Goal: Task Accomplishment & Management: Use online tool/utility

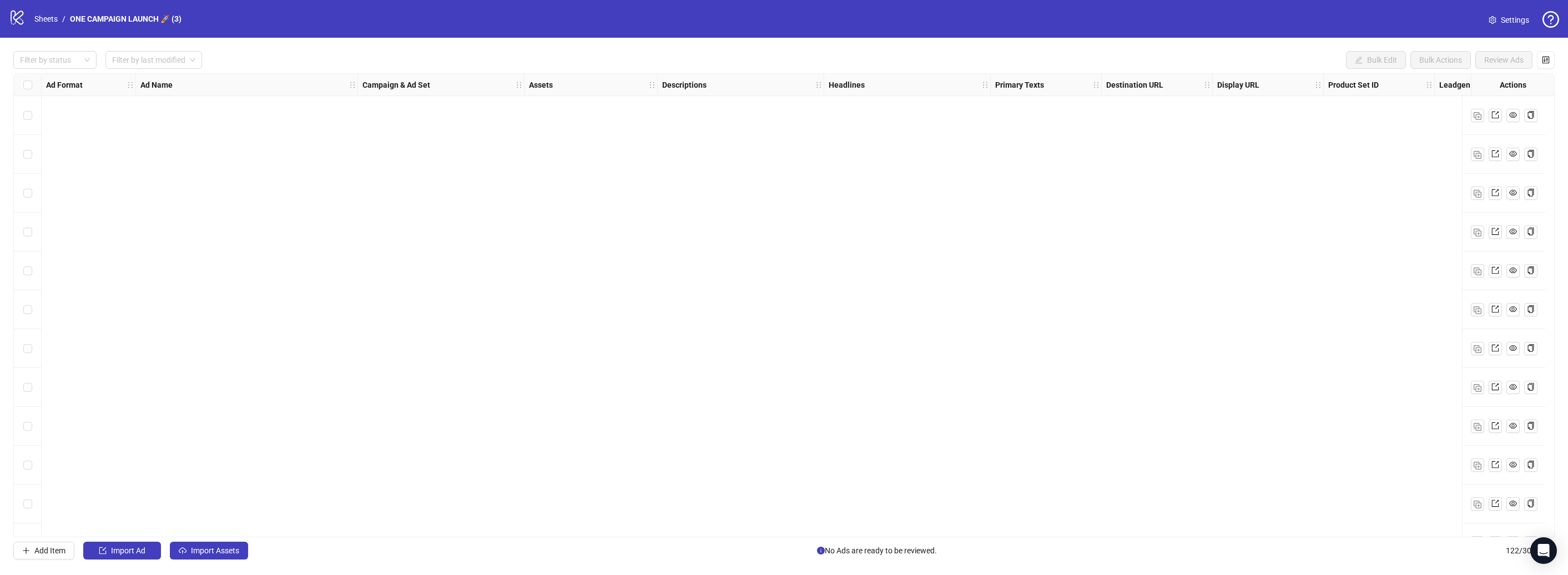
scroll to position [4301, 0]
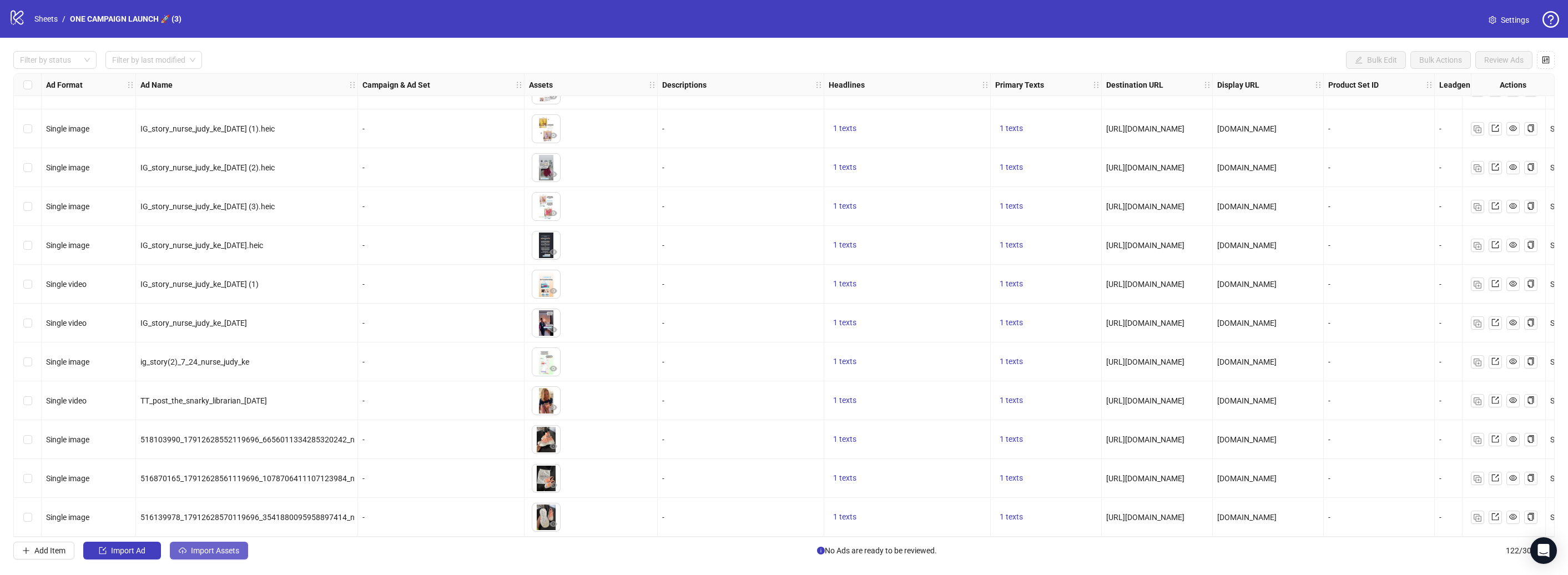
click at [215, 548] on span "Import Assets" at bounding box center [215, 550] width 48 height 9
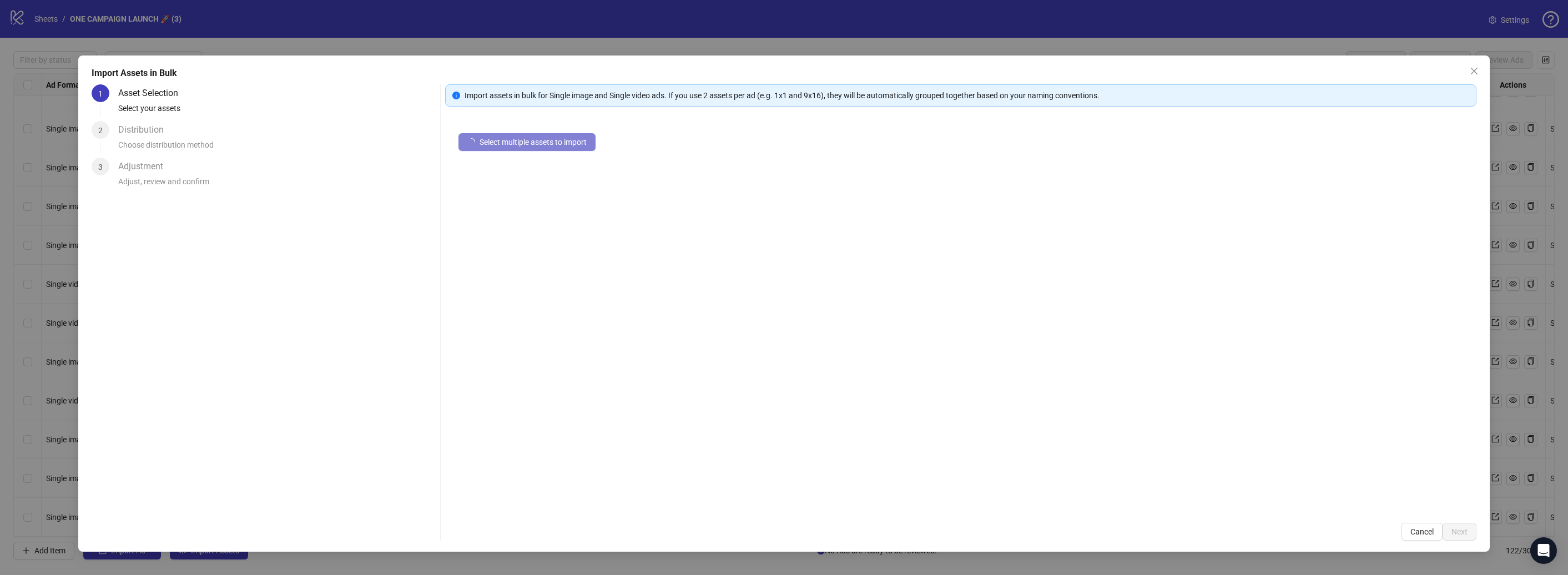
click at [542, 153] on div "Select multiple assets to import" at bounding box center [961, 315] width 1031 height 389
click at [551, 145] on span "Select multiple assets to import" at bounding box center [533, 142] width 107 height 9
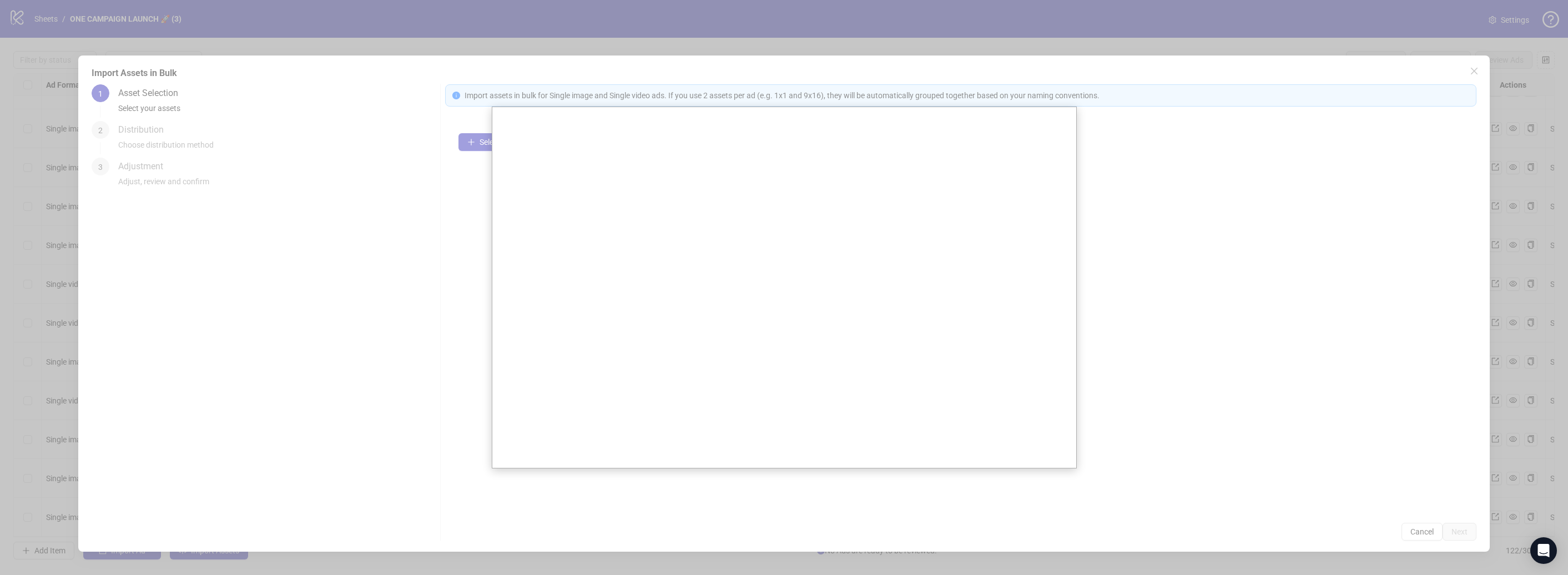
click at [1272, 179] on div at bounding box center [784, 287] width 1568 height 575
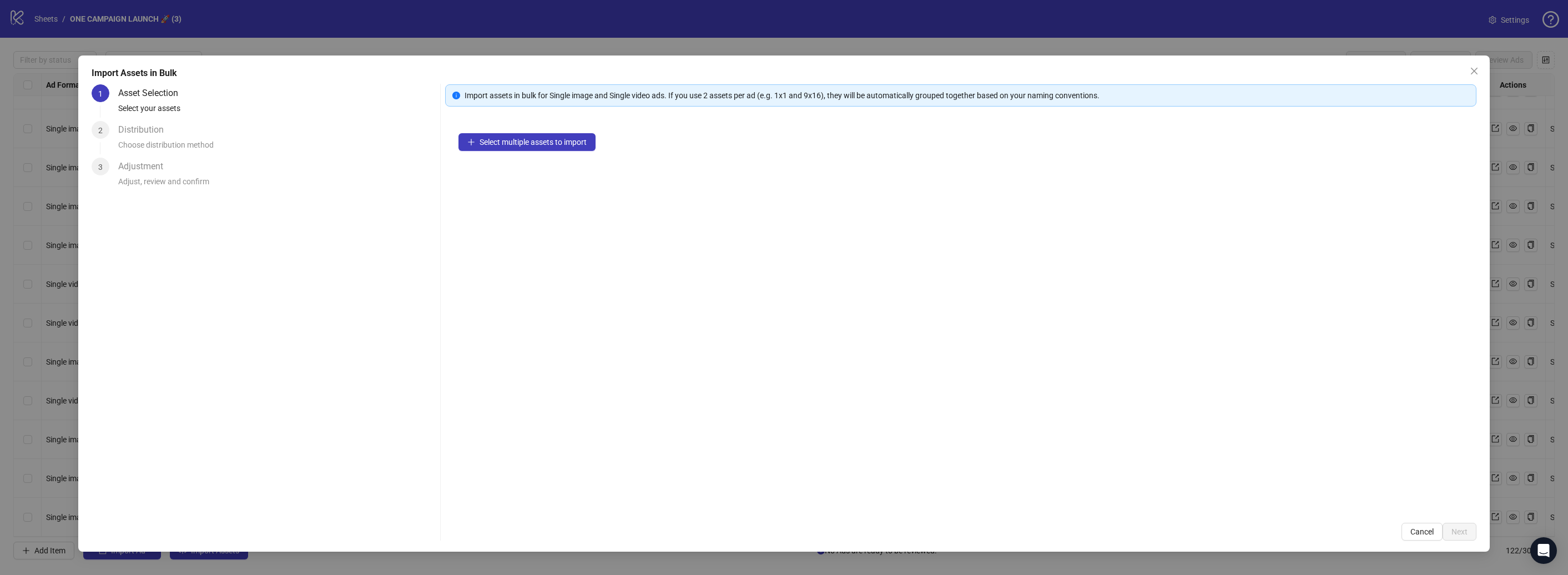
click at [161, 221] on div "1 Asset Selection Select your assets 2 Distribution Choose distribution method …" at bounding box center [263, 313] width 343 height 456
click at [607, 136] on div "Select multiple assets to import" at bounding box center [961, 315] width 1031 height 389
click at [590, 142] on button "Select multiple assets to import" at bounding box center [527, 142] width 137 height 18
click at [1471, 535] on button "Next" at bounding box center [1460, 531] width 34 height 18
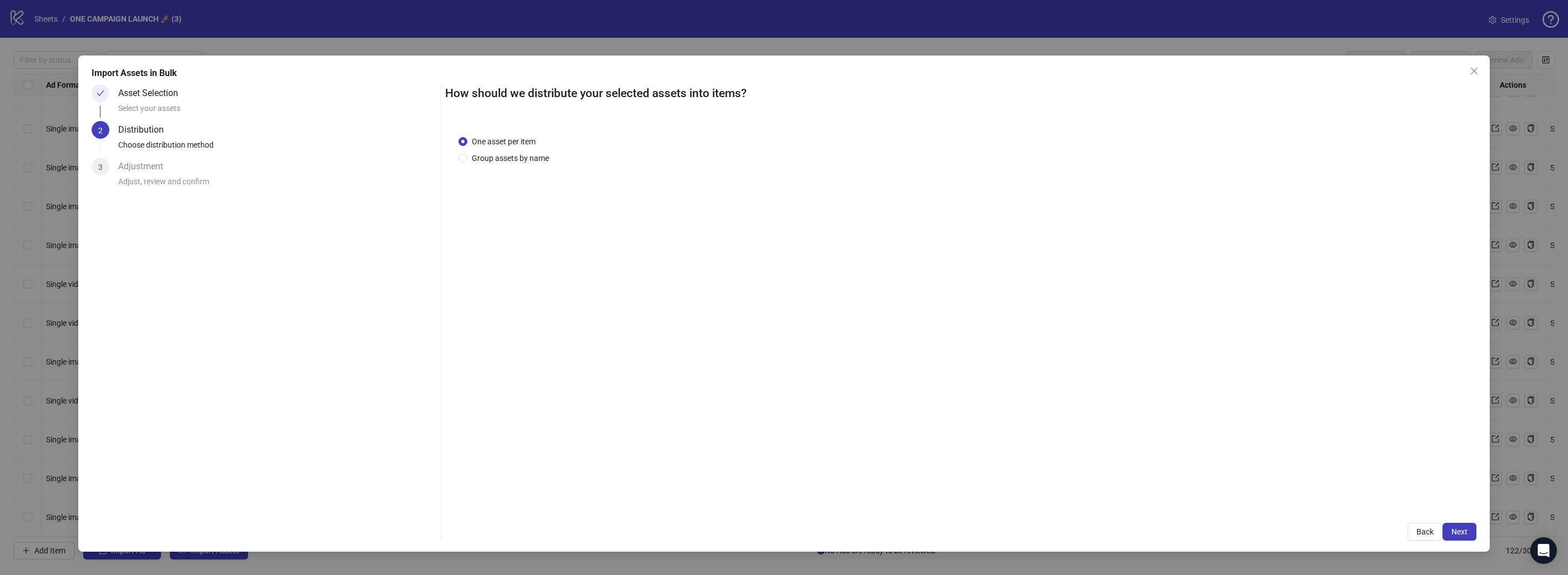
click at [1471, 535] on button "Next" at bounding box center [1460, 531] width 34 height 18
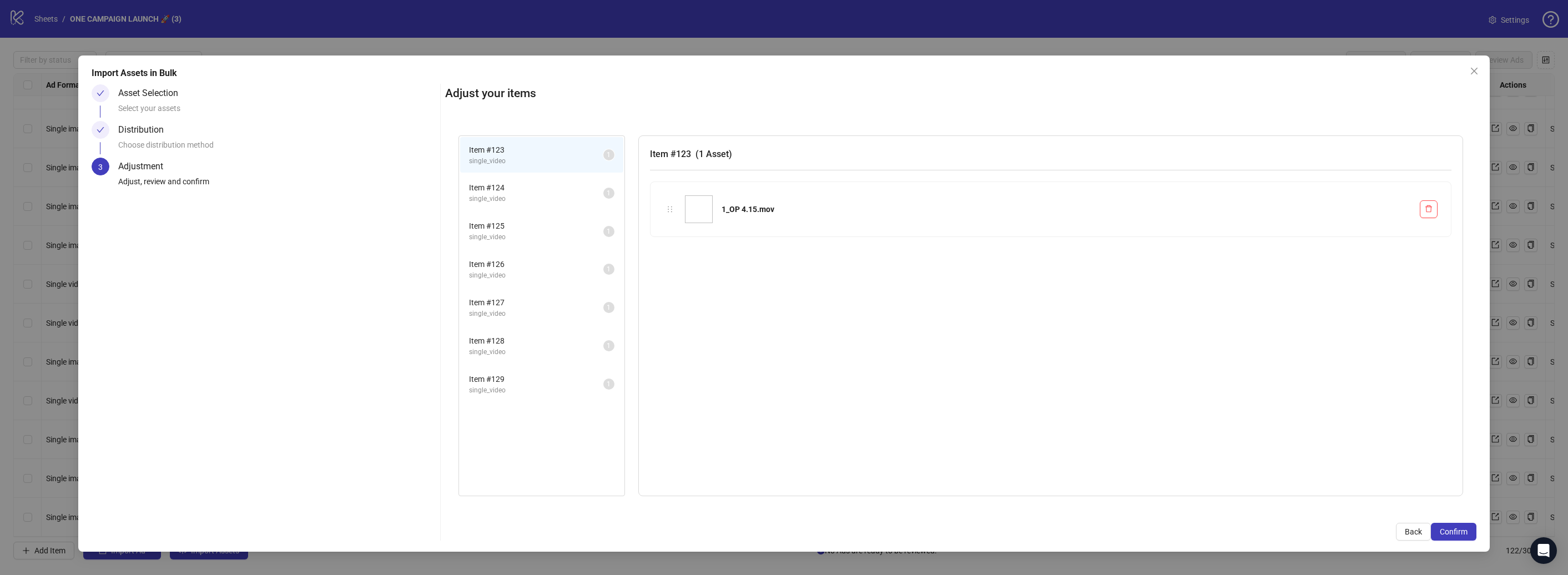
click at [1471, 535] on button "Confirm" at bounding box center [1454, 531] width 46 height 18
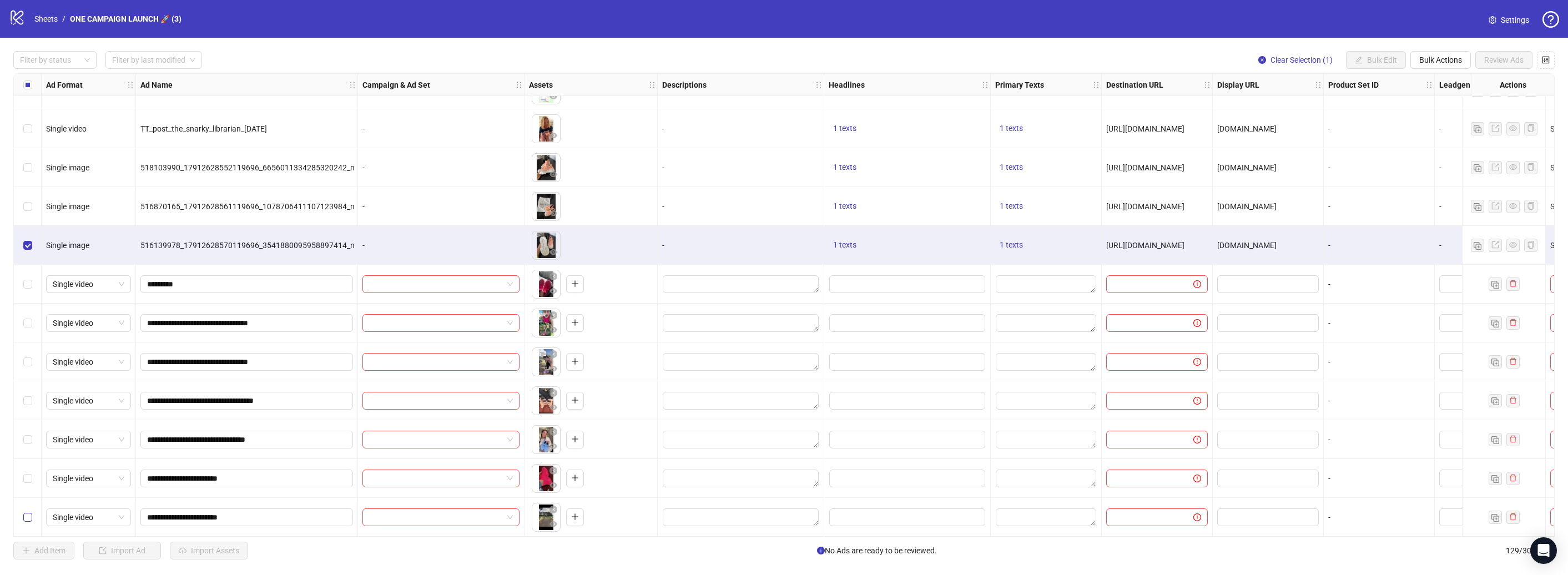
scroll to position [4574, 228]
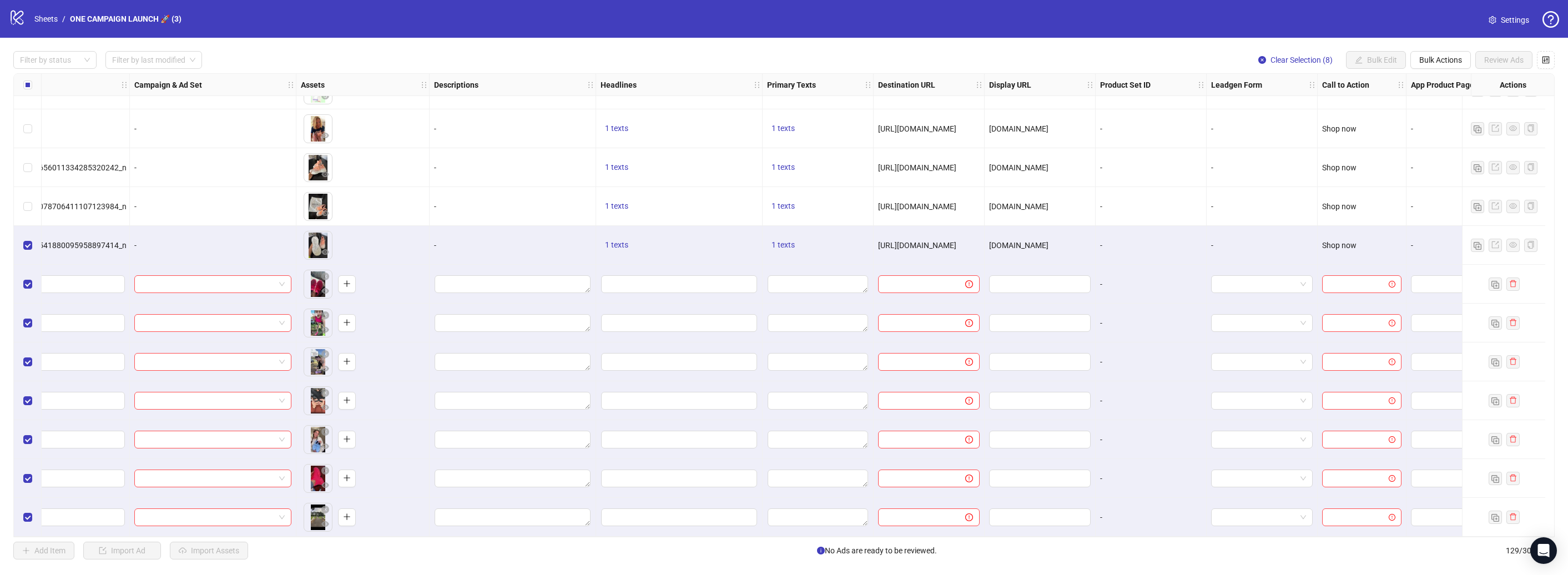
drag, startPoint x: 262, startPoint y: 537, endPoint x: 192, endPoint y: 533, distance: 70.1
click at [142, 534] on div "Ad Format Ad Name Campaign & Ad Set Assets Descriptions Headlines Primary Texts…" at bounding box center [784, 305] width 1541 height 464
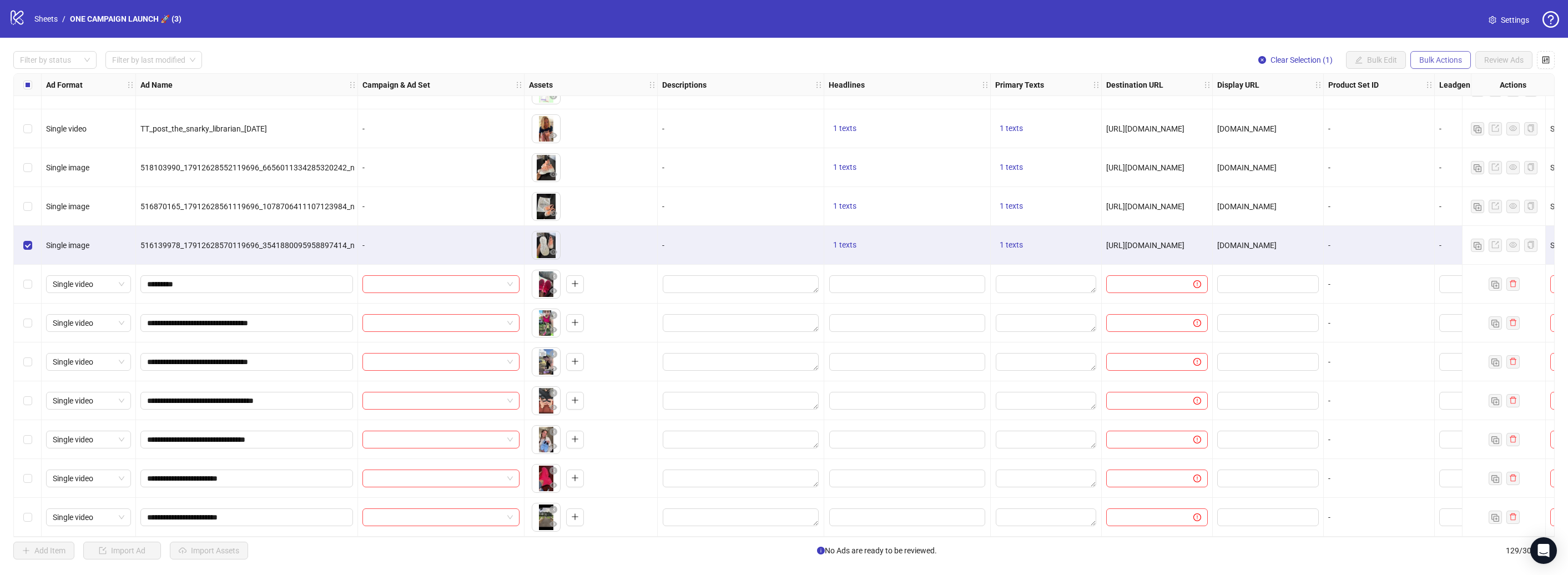
click at [1413, 61] on button "Bulk Actions" at bounding box center [1440, 60] width 60 height 18
click at [1444, 99] on span "Duplicate" at bounding box center [1456, 100] width 76 height 12
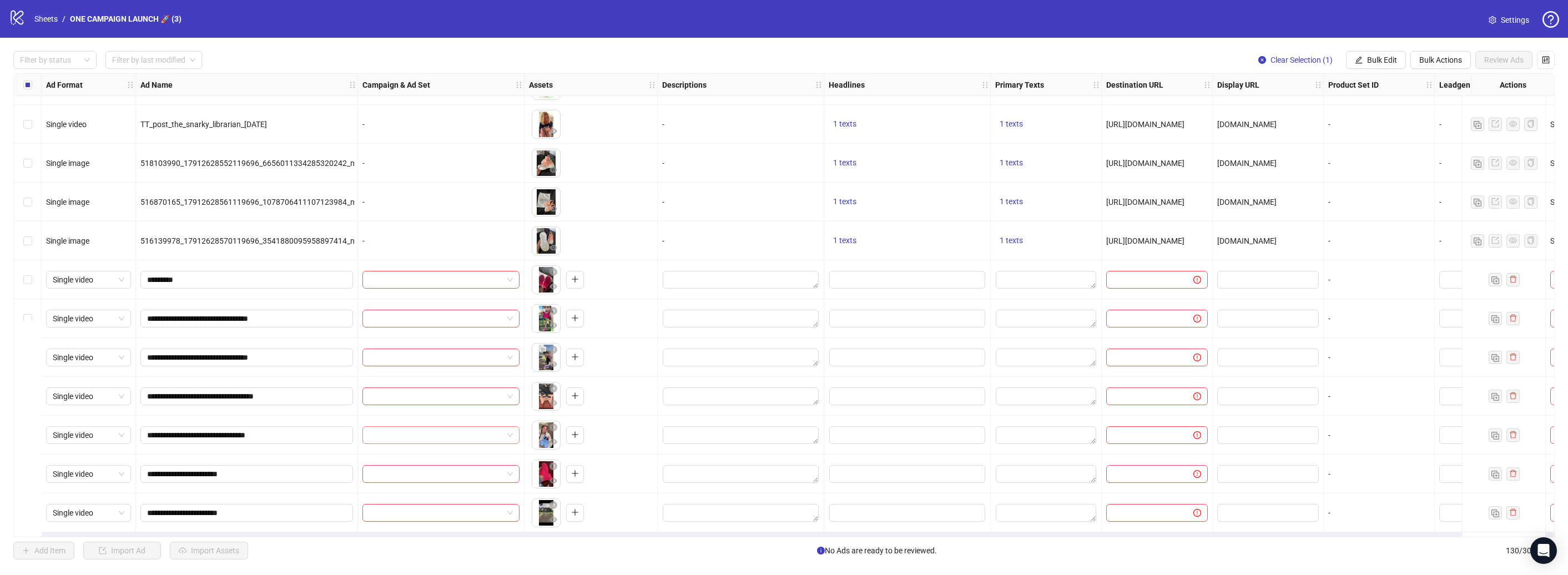
scroll to position [4613, 0]
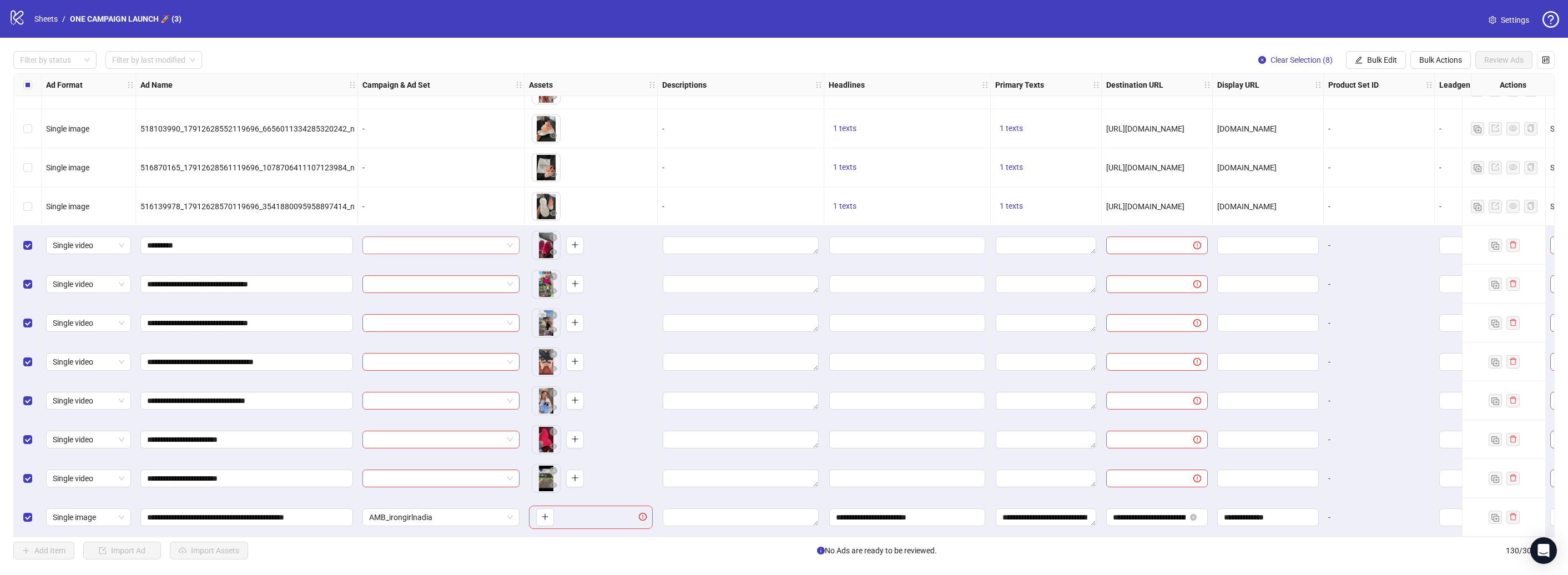
click at [511, 243] on span at bounding box center [441, 245] width 144 height 16
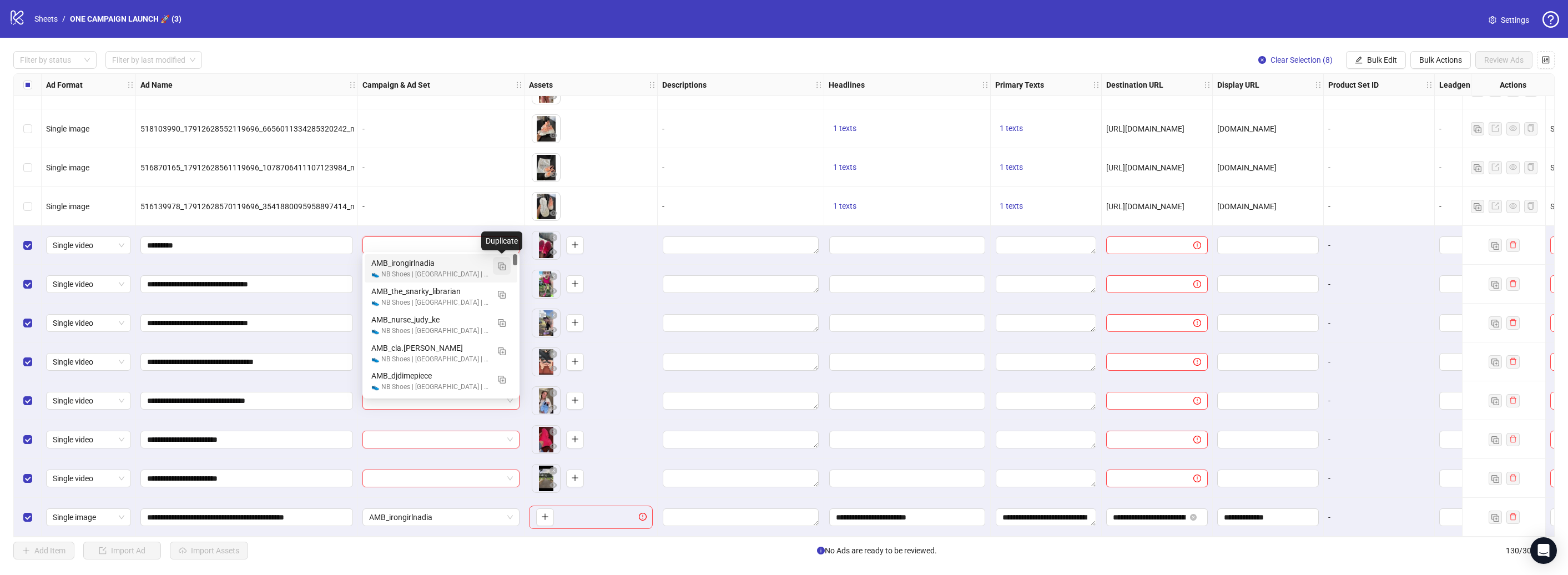
click at [498, 268] on img "button" at bounding box center [502, 266] width 8 height 8
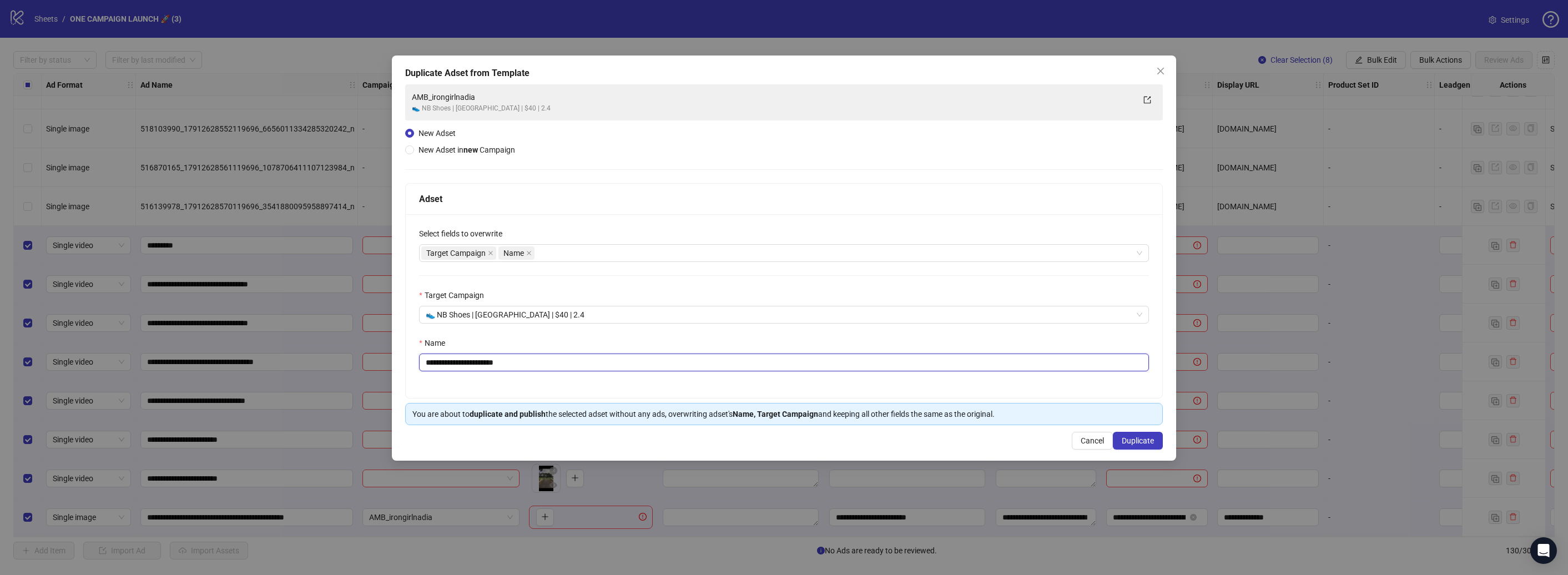
click at [539, 369] on input "**********" at bounding box center [783, 362] width 730 height 18
paste input "text"
type input "**********"
click at [1157, 444] on button "Duplicate" at bounding box center [1138, 440] width 50 height 18
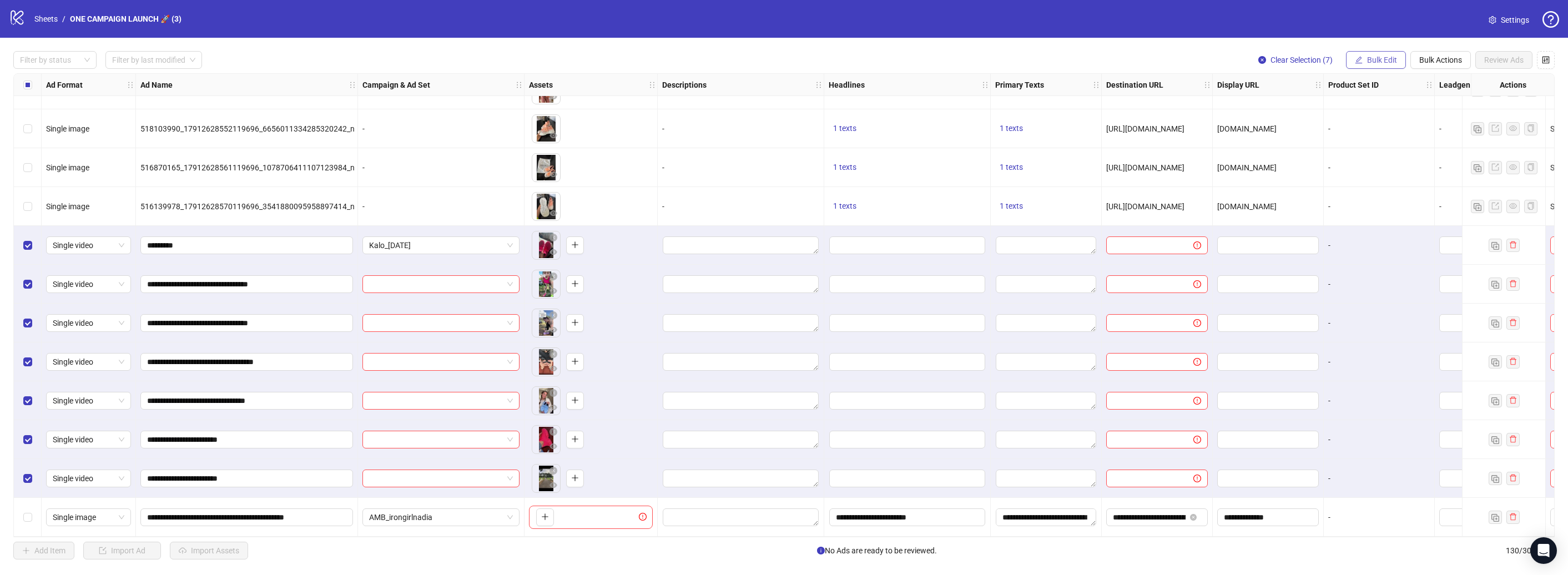
click at [1374, 57] on span "Bulk Edit" at bounding box center [1382, 60] width 30 height 9
click at [1381, 115] on span "Campaign & Ad Set" at bounding box center [1387, 117] width 66 height 12
click at [1451, 134] on icon "check" at bounding box center [1449, 136] width 8 height 8
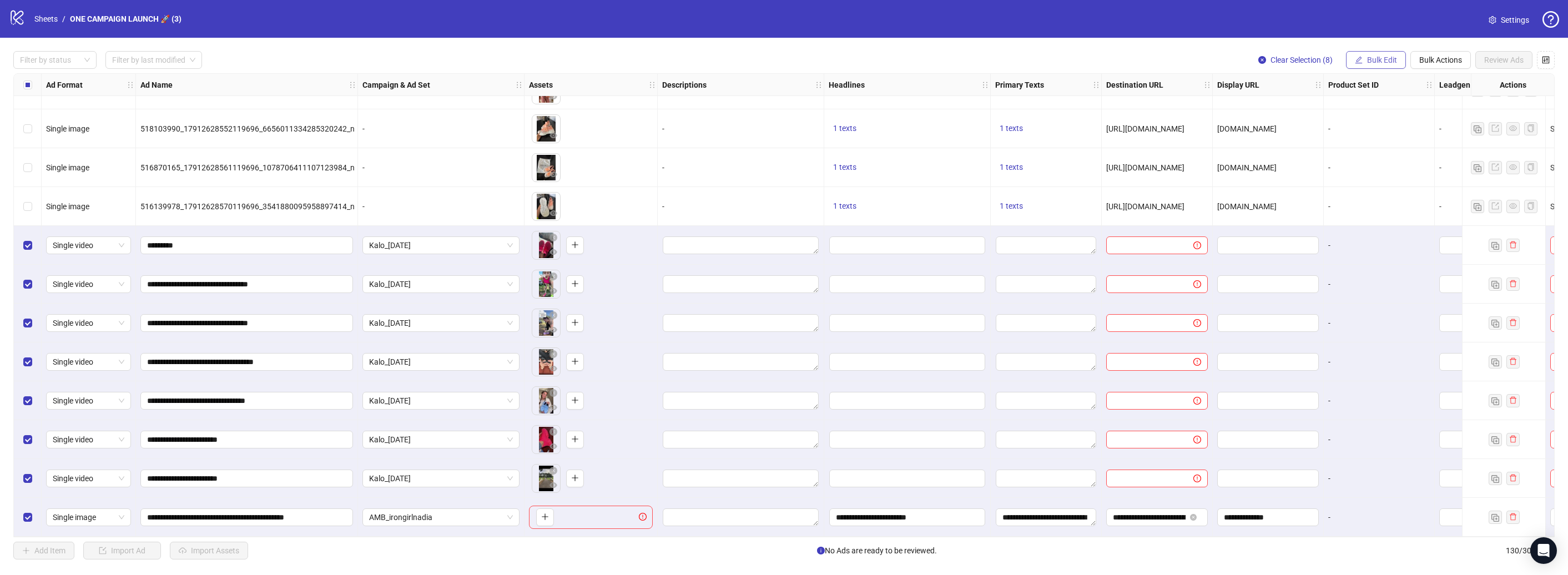
click at [1382, 67] on button "Bulk Edit" at bounding box center [1376, 60] width 60 height 18
click at [1385, 150] on span "Headlines" at bounding box center [1387, 153] width 66 height 12
click at [1377, 58] on span "Bulk Edit" at bounding box center [1382, 60] width 30 height 9
click at [1387, 148] on span "Headlines" at bounding box center [1387, 153] width 66 height 12
click at [1388, 55] on span "Bulk Edit" at bounding box center [1382, 60] width 30 height 9
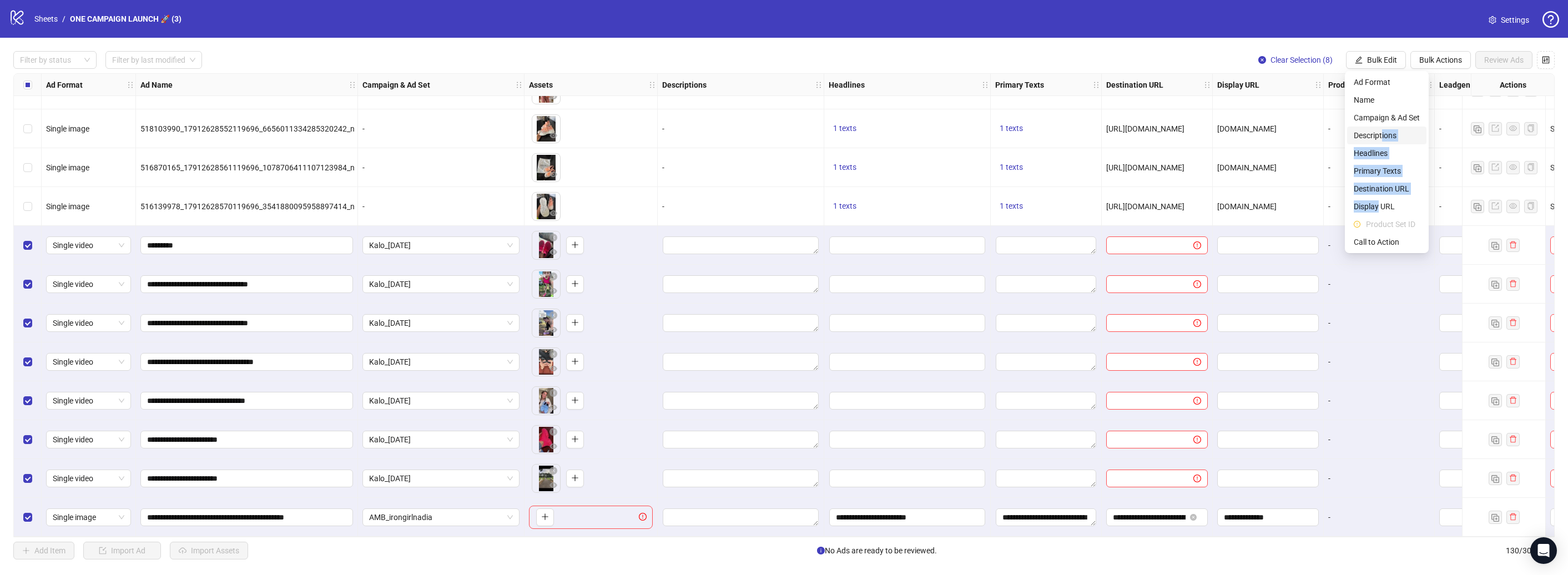
drag, startPoint x: 1379, startPoint y: 201, endPoint x: 1382, endPoint y: 129, distance: 72.1
click at [1382, 129] on ul "Ad Format Name Campaign & Ad Set Descriptions Headlines Primary Texts Destinati…" at bounding box center [1387, 162] width 84 height 182
click at [1376, 169] on span "Primary Texts" at bounding box center [1387, 171] width 66 height 12
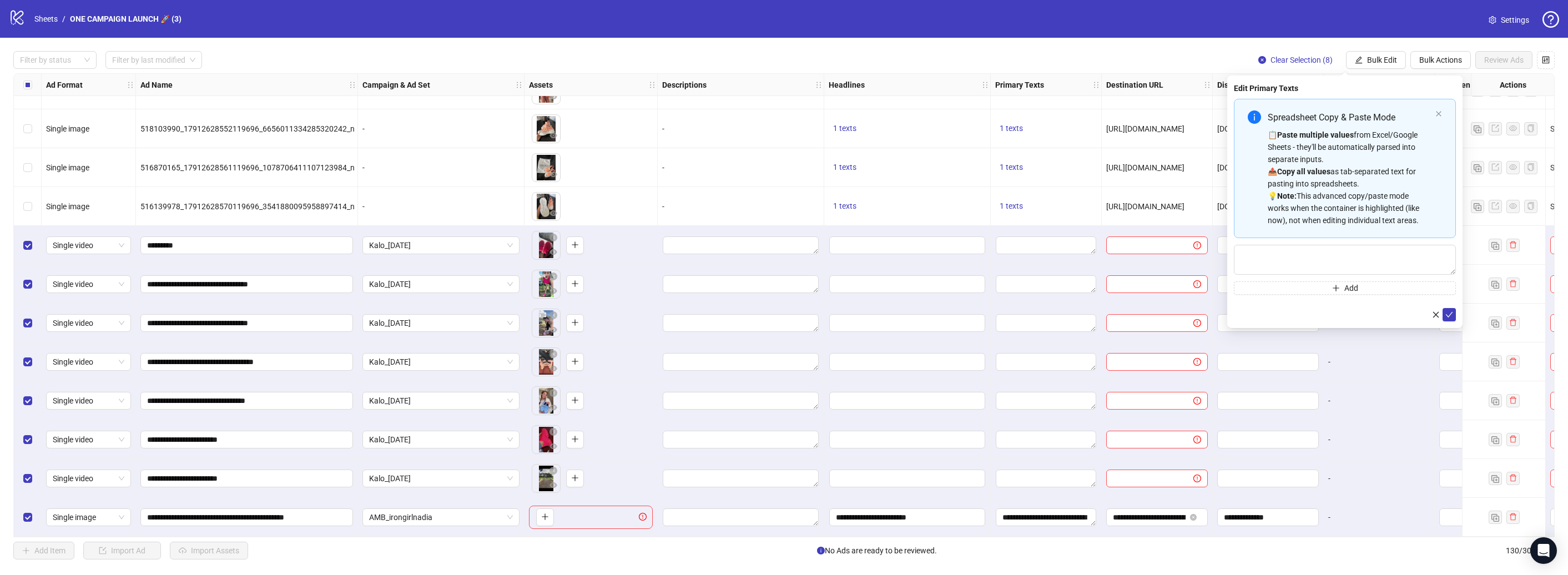
click at [1365, 242] on div "Spreadsheet Copy & Paste Mode 📋 Paste multiple values from Excel/Google Sheets …" at bounding box center [1345, 197] width 222 height 196
click at [1362, 256] on textarea "Multi-text input container - paste or copy values" at bounding box center [1345, 259] width 222 height 30
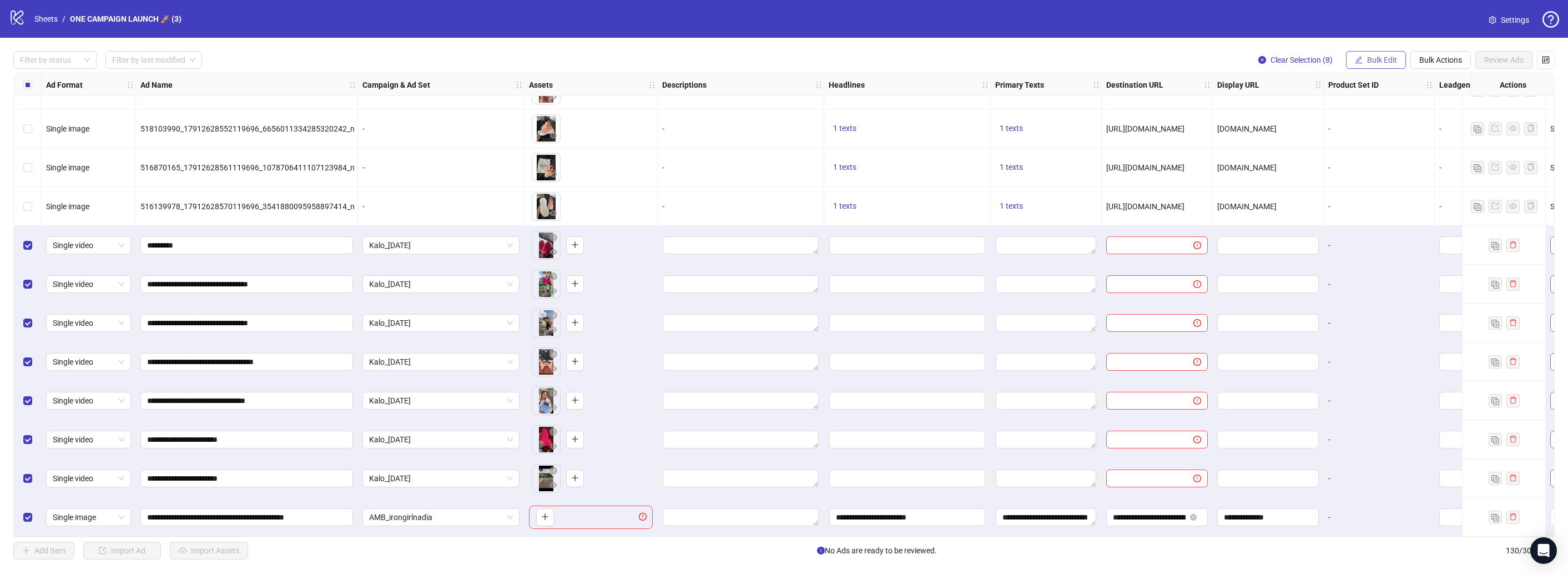
click at [1360, 64] on span "button" at bounding box center [1359, 60] width 8 height 9
click at [1385, 146] on li "Headlines" at bounding box center [1387, 153] width 79 height 18
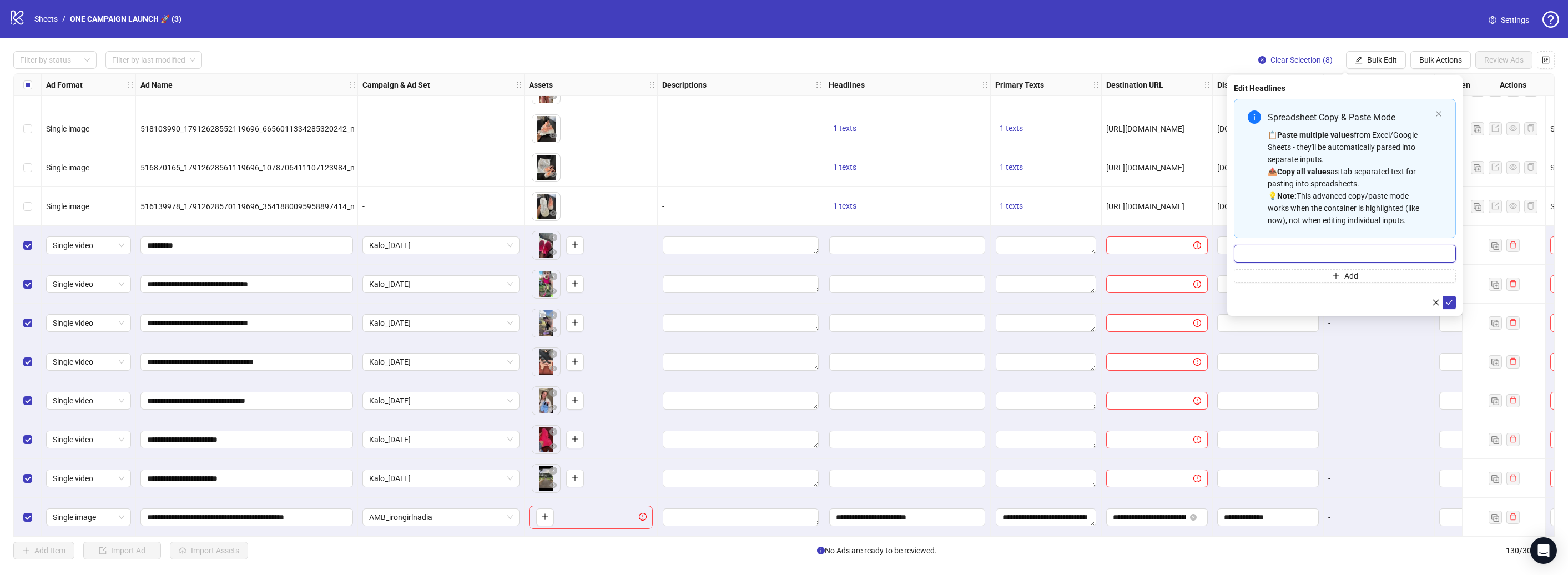
click at [1413, 255] on input "Multi-input container - paste or copy values" at bounding box center [1345, 253] width 222 height 18
type input "**********"
click at [1446, 301] on icon "check" at bounding box center [1449, 302] width 8 height 8
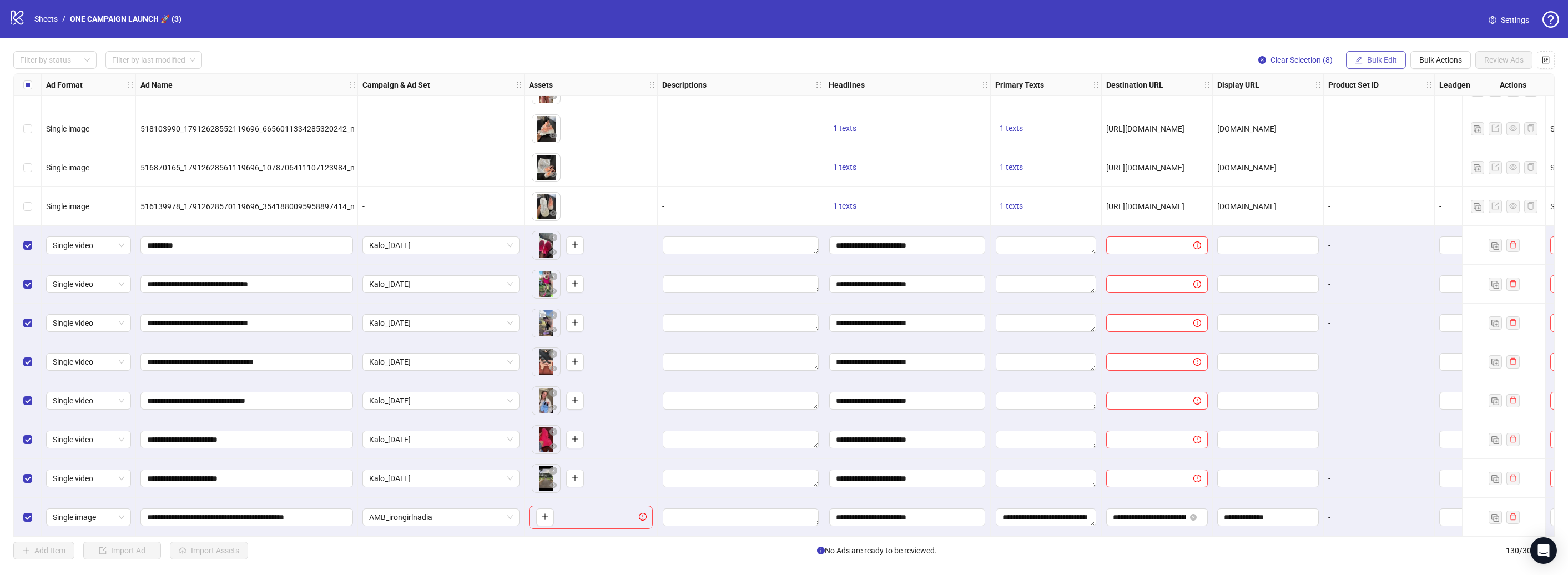
click at [1374, 57] on span "Bulk Edit" at bounding box center [1382, 60] width 30 height 9
click at [1383, 167] on span "Primary Texts" at bounding box center [1387, 171] width 66 height 12
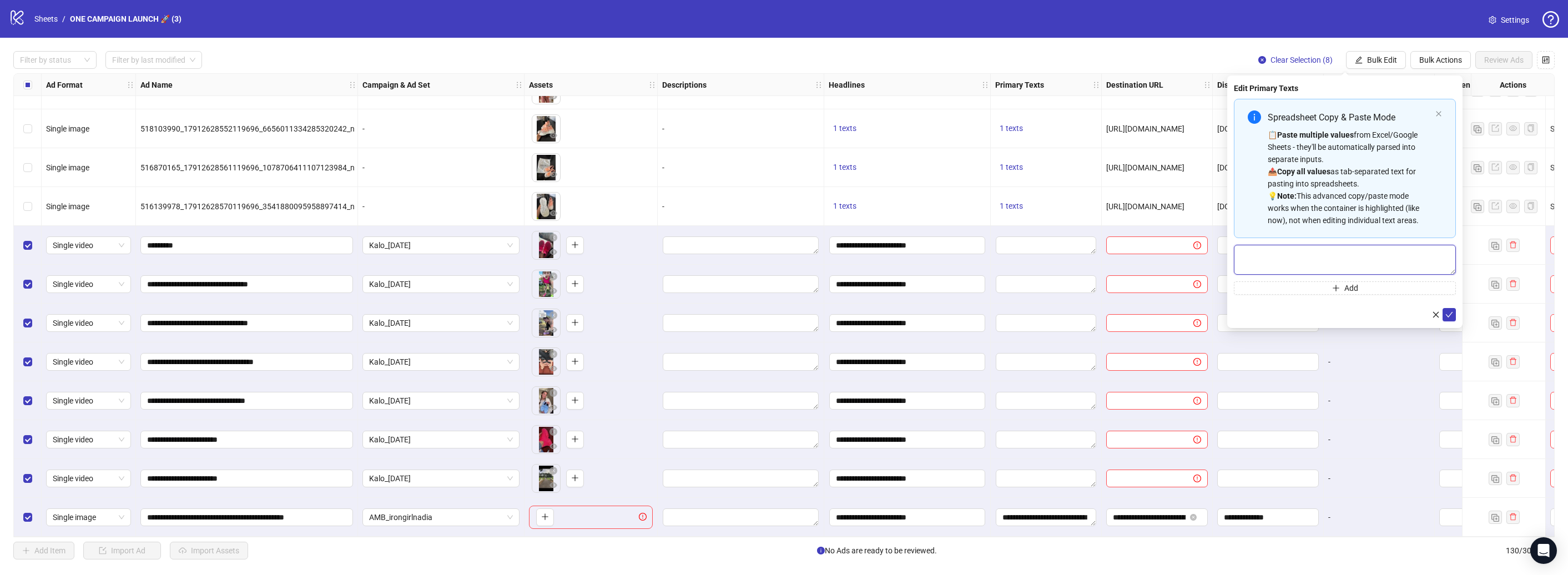
click at [1349, 256] on textarea "Multi-text input container - paste or copy values" at bounding box center [1345, 259] width 222 height 30
click at [1359, 255] on textarea "Multi-text input container - paste or copy values" at bounding box center [1345, 259] width 222 height 30
click at [1357, 255] on textarea "Multi-text input container - paste or copy values" at bounding box center [1345, 259] width 222 height 30
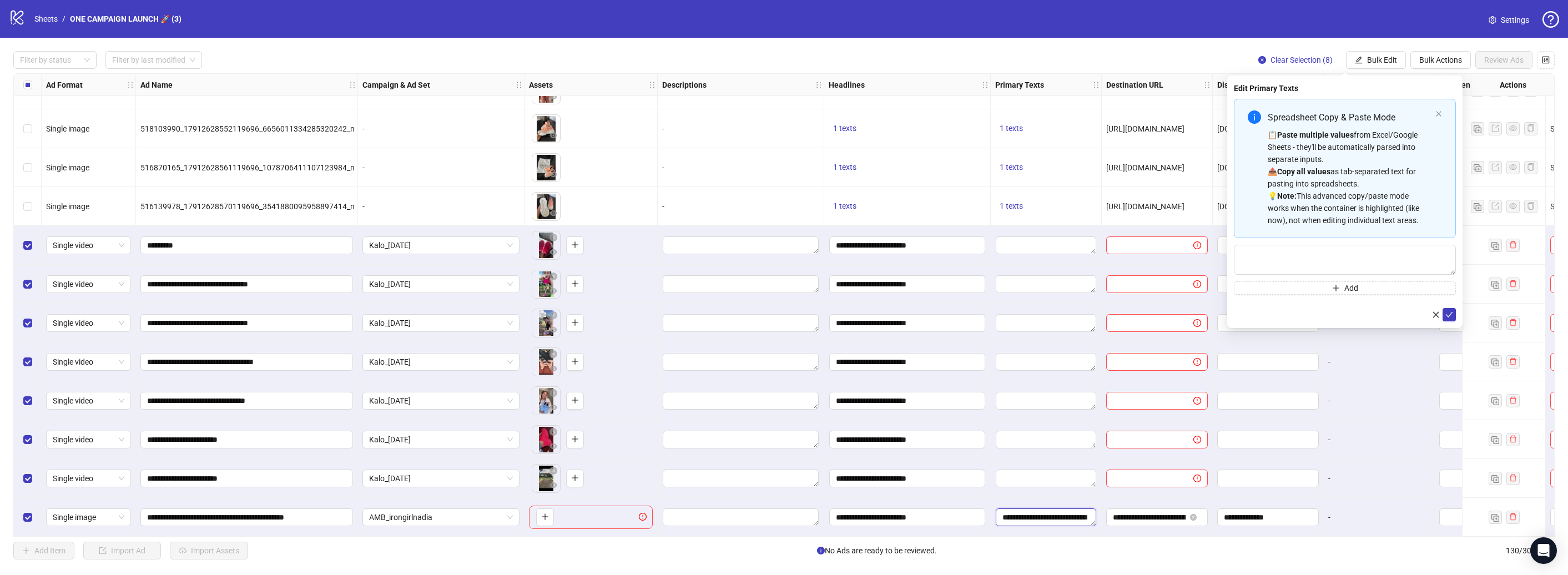
click at [1074, 517] on textarea "**********" at bounding box center [1046, 517] width 100 height 18
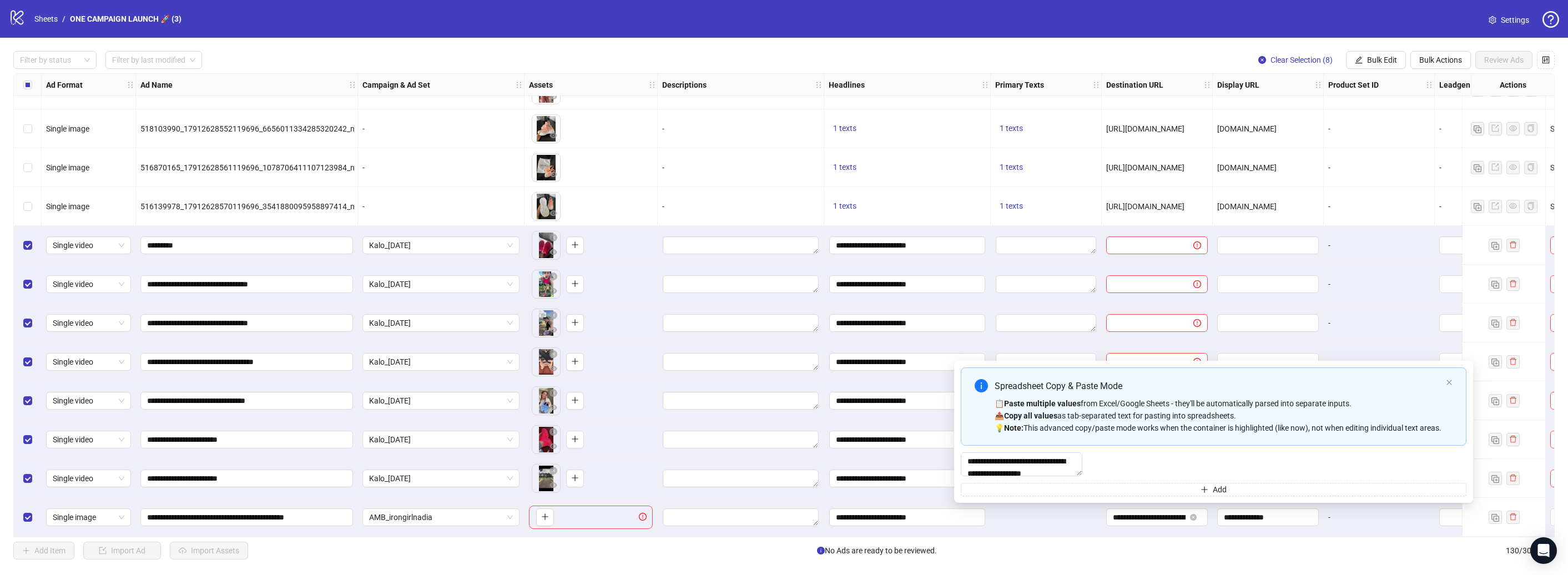
click at [1057, 515] on textarea "**********" at bounding box center [1045, 517] width 100 height 18
click at [1055, 460] on textarea "**********" at bounding box center [1021, 464] width 122 height 24
click at [1374, 57] on span "Bulk Edit" at bounding box center [1382, 60] width 30 height 9
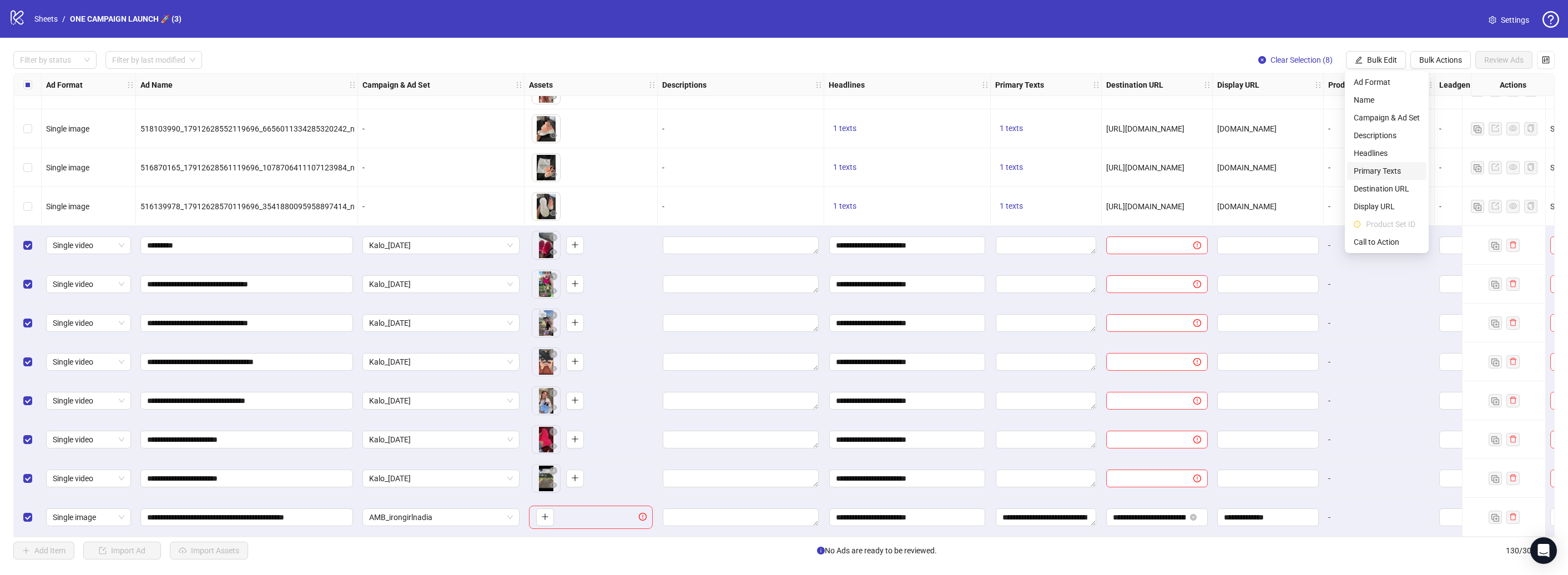
click at [1387, 172] on span "Primary Texts" at bounding box center [1387, 171] width 66 height 12
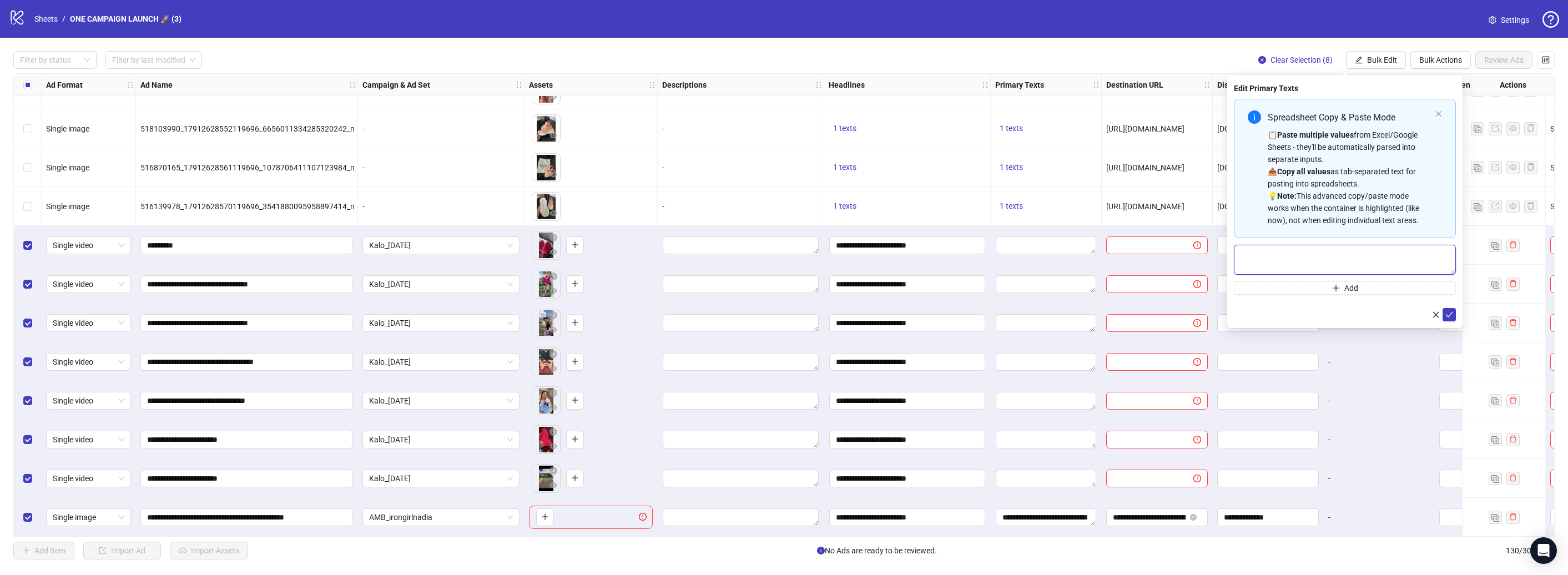
click at [1347, 256] on textarea "Multi-text input container - paste or copy values" at bounding box center [1345, 259] width 222 height 30
paste textarea "**********"
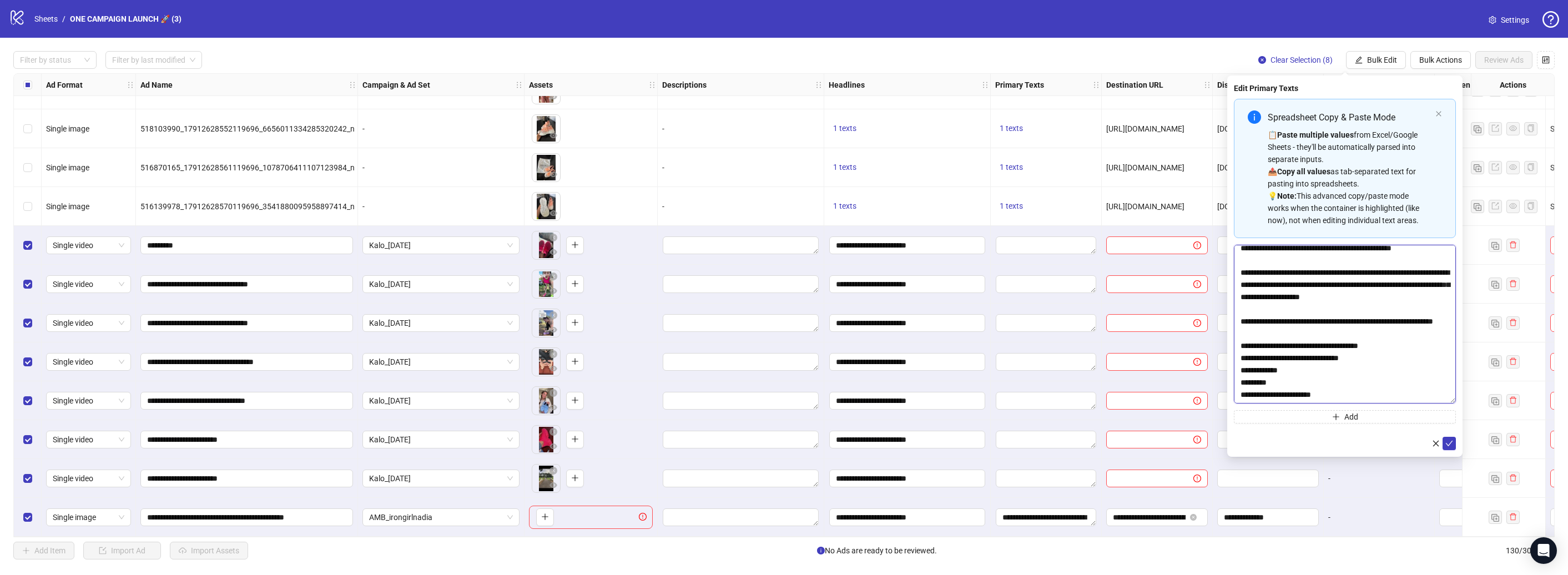
scroll to position [0, 0]
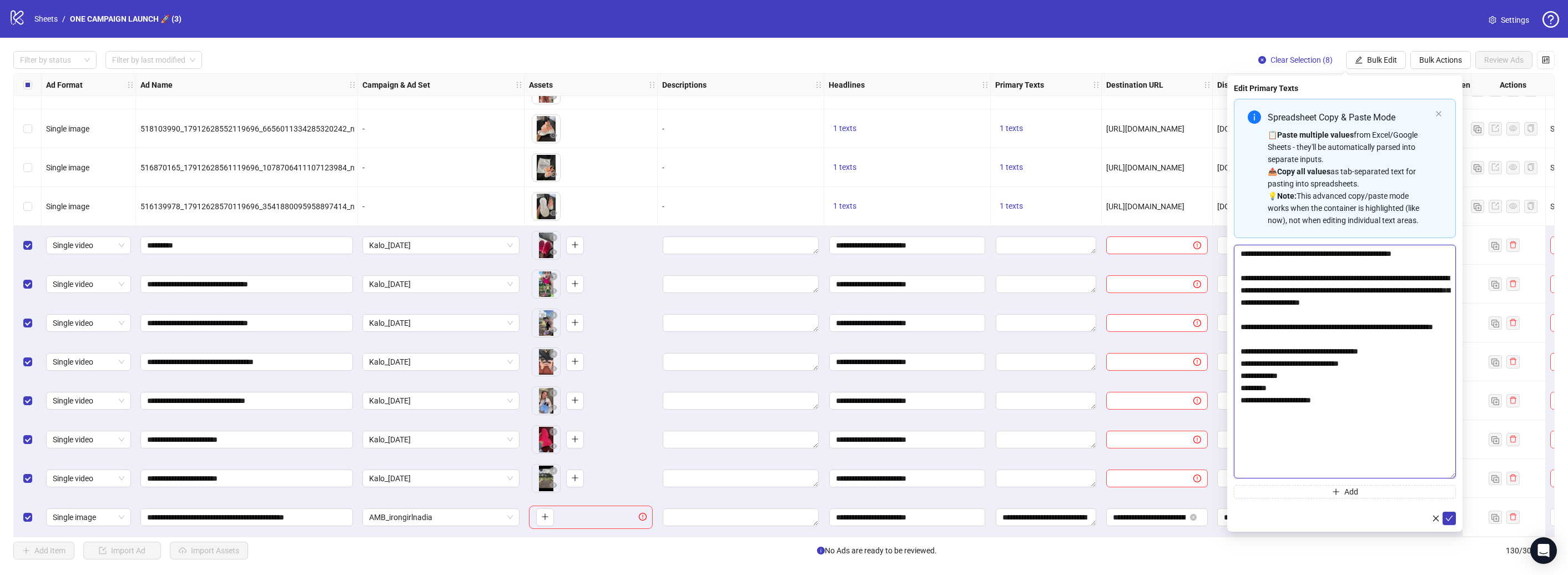
click at [1498, 475] on body "logo/logo-mobile Sheets / ONE CAMPAIGN LAUNCH 🚀 (3) Settings Filter by status F…" at bounding box center [784, 287] width 1568 height 575
type textarea "**********"
click at [1451, 521] on span "submit" at bounding box center [1449, 517] width 8 height 9
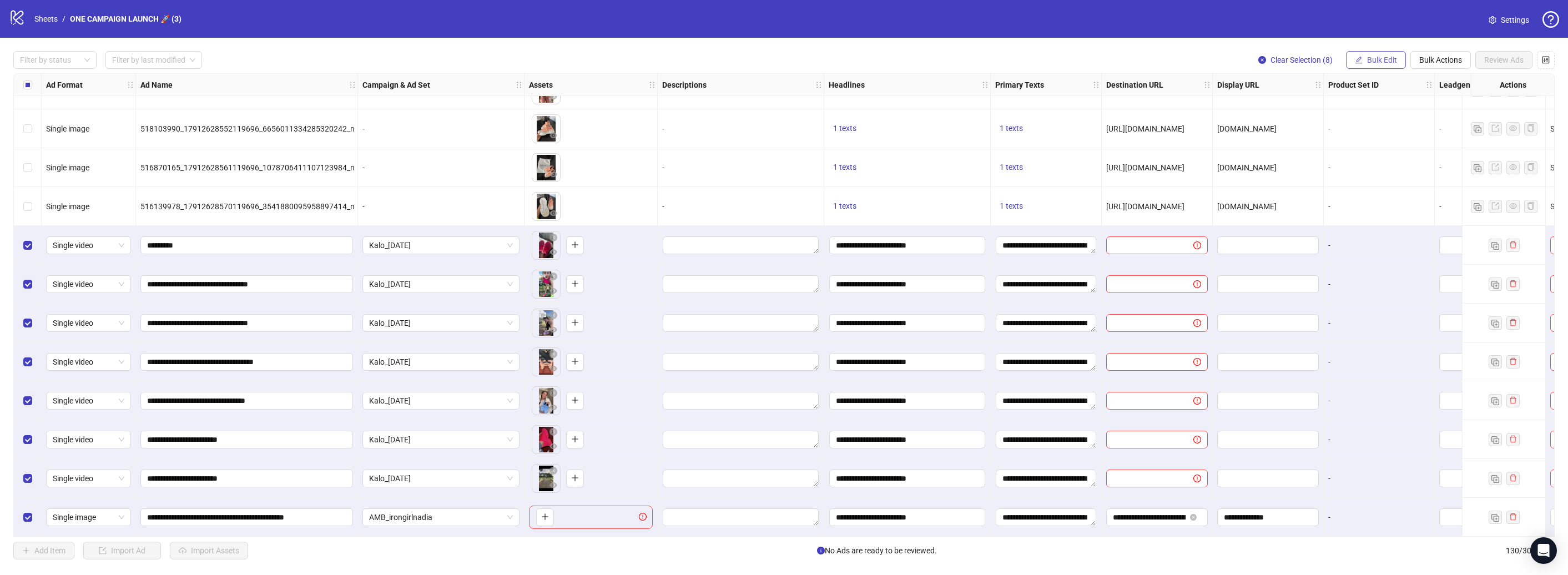
click at [1377, 59] on span "Bulk Edit" at bounding box center [1382, 60] width 30 height 9
click at [1384, 185] on span "Destination URL" at bounding box center [1387, 189] width 66 height 12
click at [1381, 104] on input "text" at bounding box center [1340, 108] width 200 height 12
type input "**********"
click at [1447, 138] on icon "check" at bounding box center [1449, 136] width 8 height 8
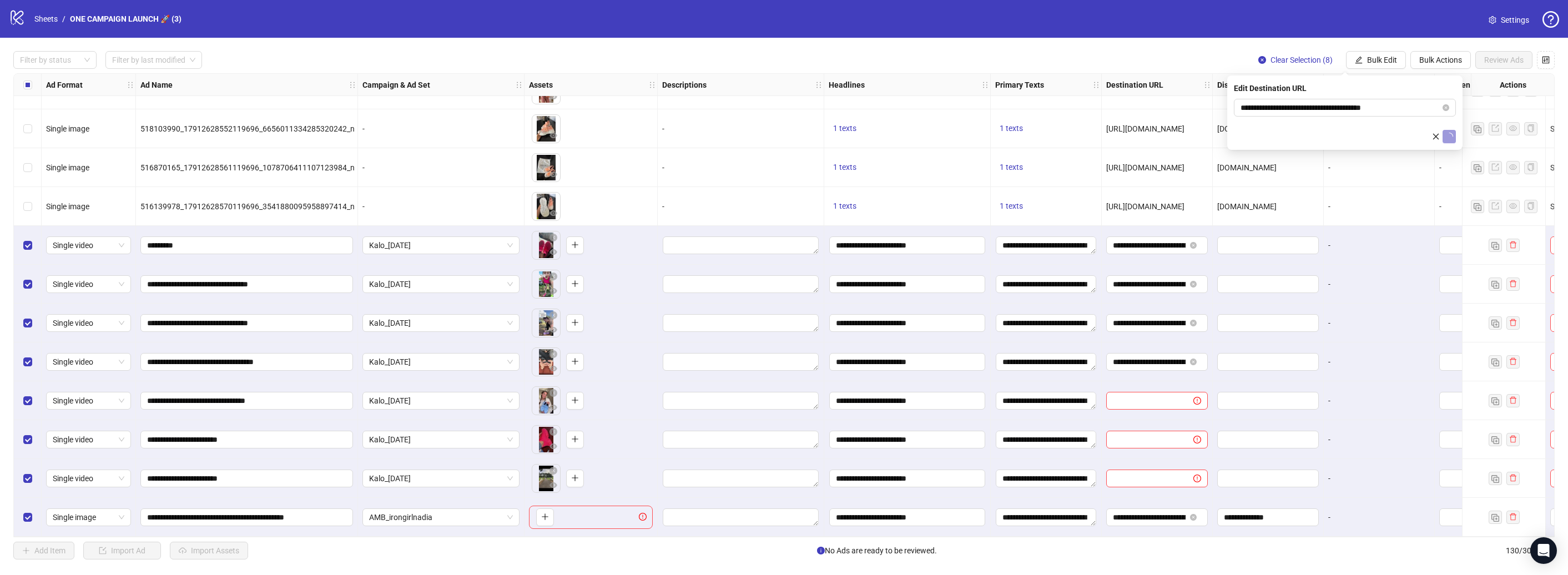
click at [1180, 202] on span "[URL][DOMAIN_NAME]" at bounding box center [1145, 206] width 79 height 9
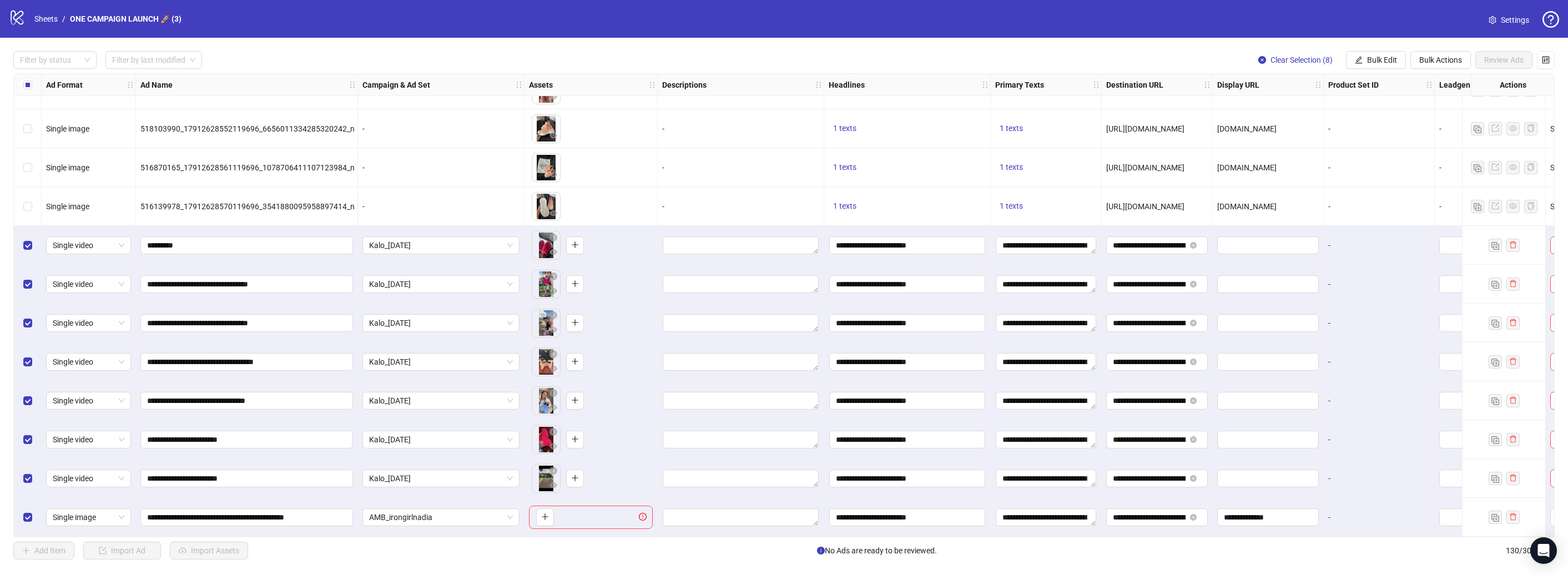
drag, startPoint x: 1189, startPoint y: 201, endPoint x: 1111, endPoint y: 209, distance: 78.4
click at [1111, 209] on div "[URL][DOMAIN_NAME]" at bounding box center [1157, 206] width 111 height 39
click at [1390, 63] on span "Bulk Edit" at bounding box center [1382, 60] width 30 height 9
click at [1379, 208] on span "Display URL" at bounding box center [1387, 206] width 66 height 12
click at [1401, 101] on input "text" at bounding box center [1345, 107] width 222 height 18
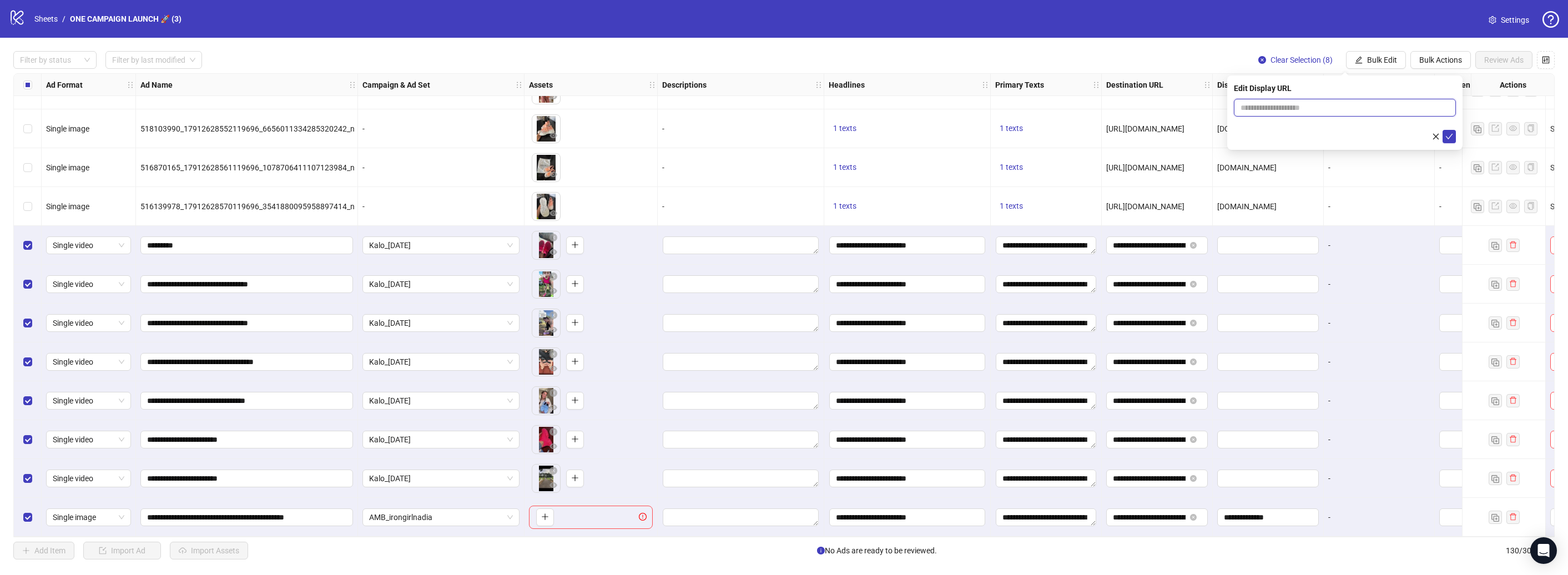
type input "**********"
click at [1450, 141] on span "submit" at bounding box center [1449, 136] width 8 height 9
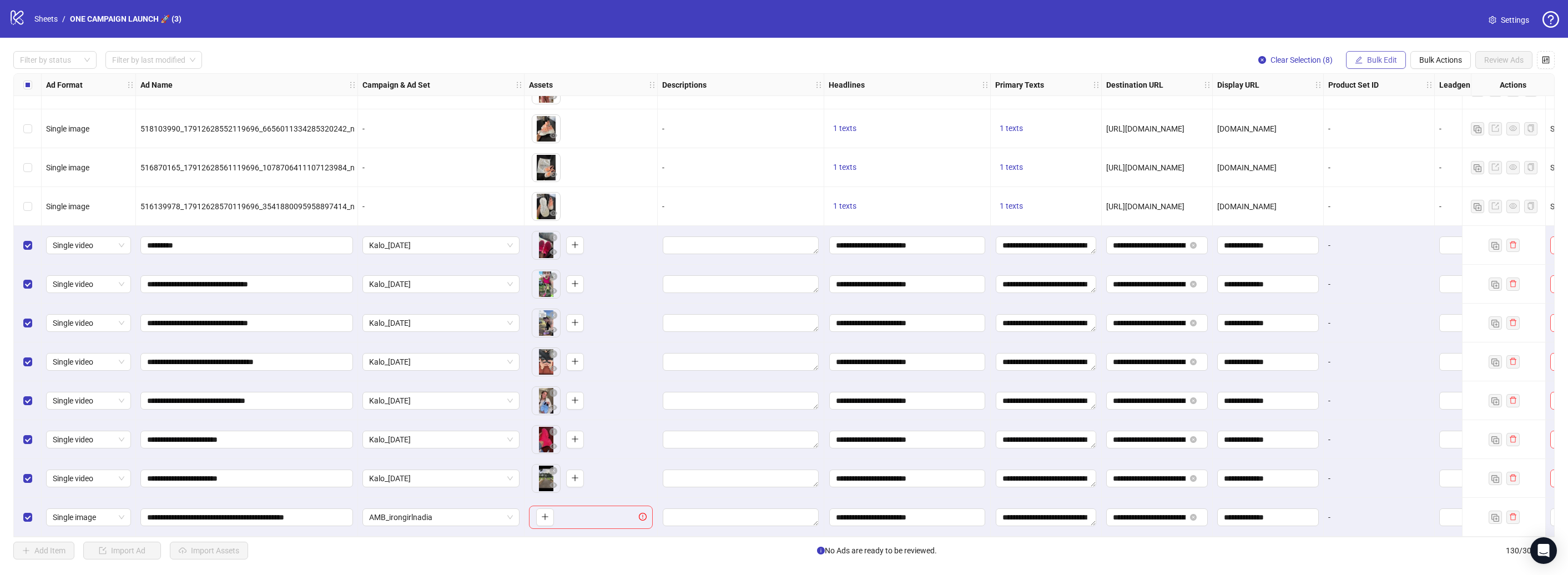
click at [1389, 63] on span "Bulk Edit" at bounding box center [1382, 60] width 30 height 9
click at [1377, 237] on span "Call to Action" at bounding box center [1387, 242] width 66 height 12
click at [1388, 110] on input "search" at bounding box center [1340, 107] width 198 height 16
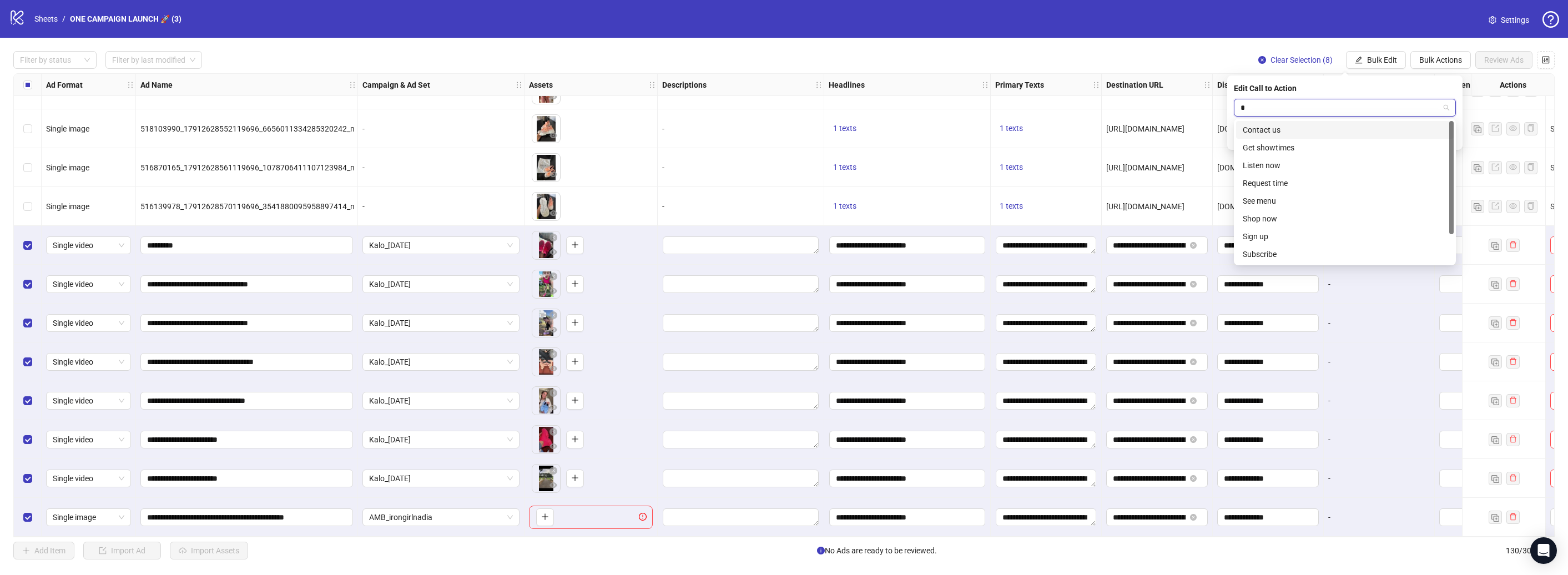
type input "**"
click at [1351, 150] on div "Shop now" at bounding box center [1345, 148] width 205 height 12
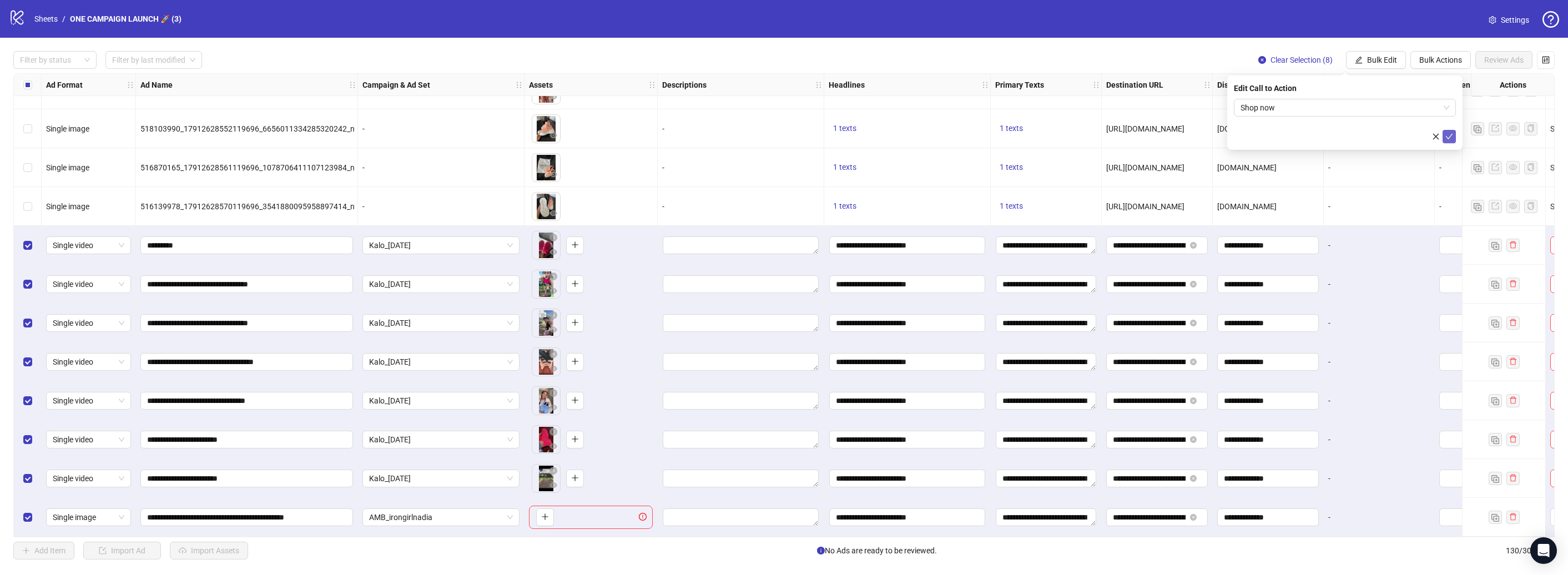
click at [1448, 136] on icon "check" at bounding box center [1449, 136] width 8 height 8
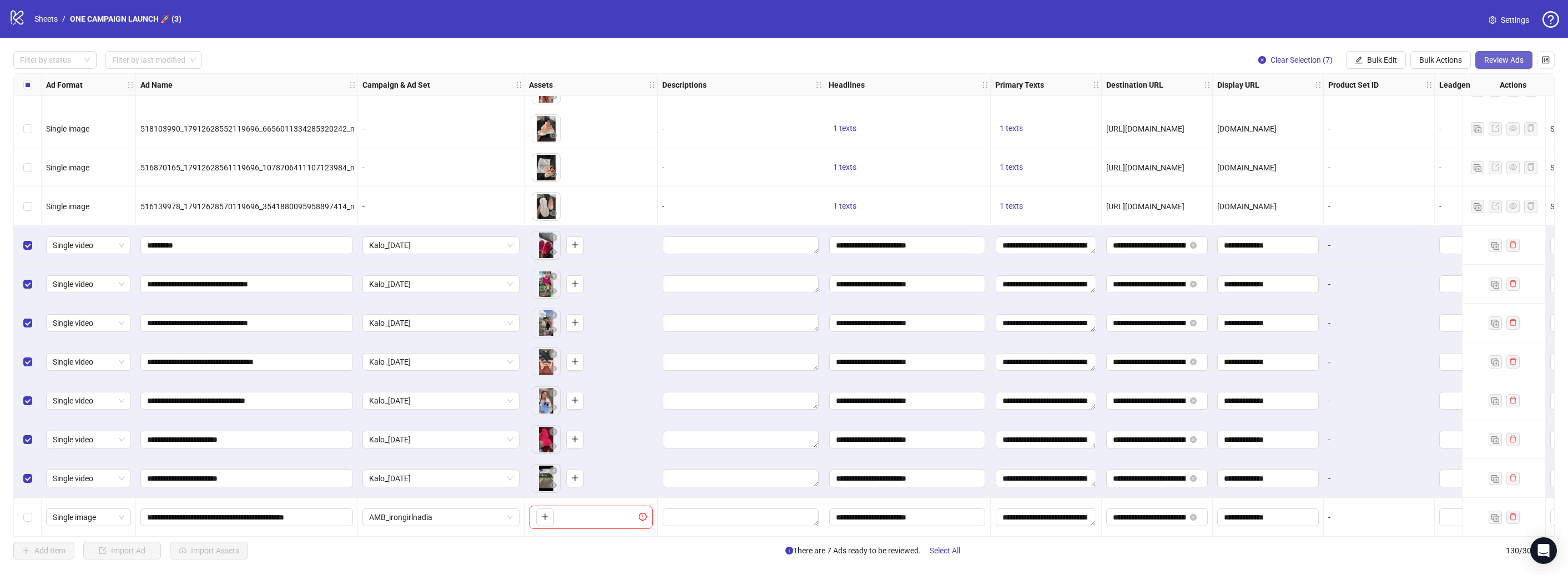
click at [1491, 64] on button "Review Ads" at bounding box center [1504, 60] width 57 height 18
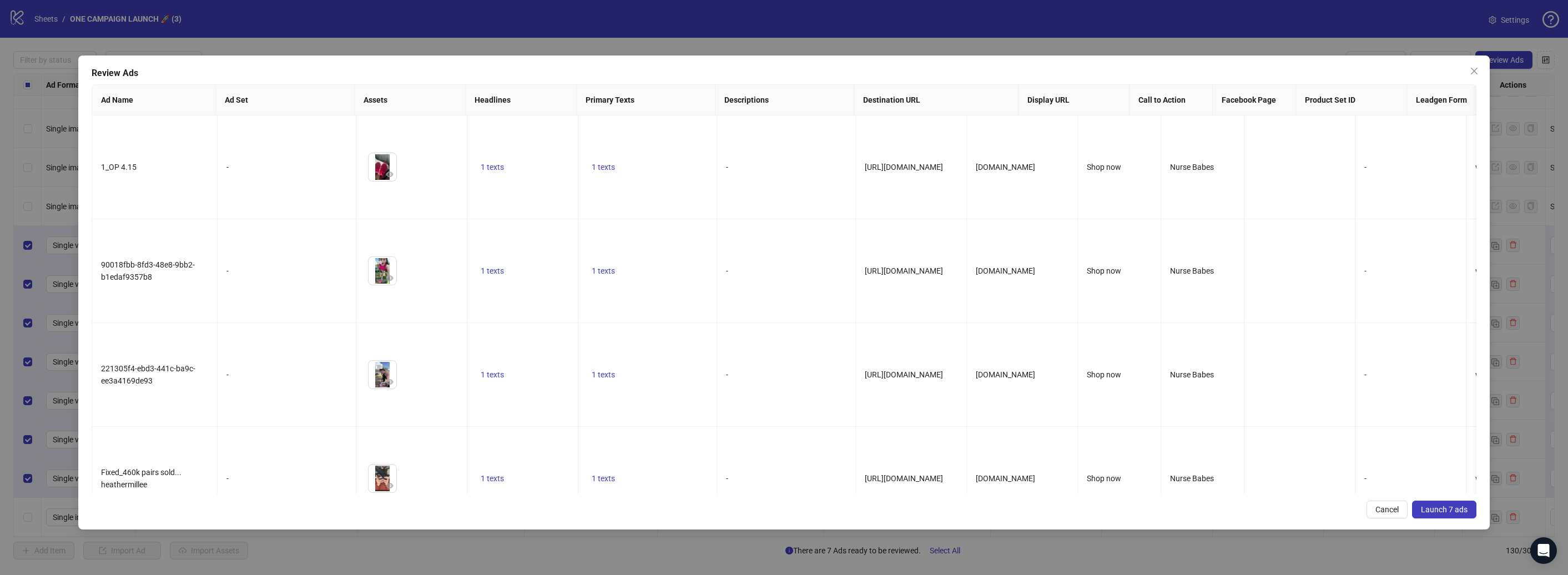
click at [1430, 502] on button "Launch 7 ads" at bounding box center [1444, 509] width 65 height 18
